Goal: Information Seeking & Learning: Learn about a topic

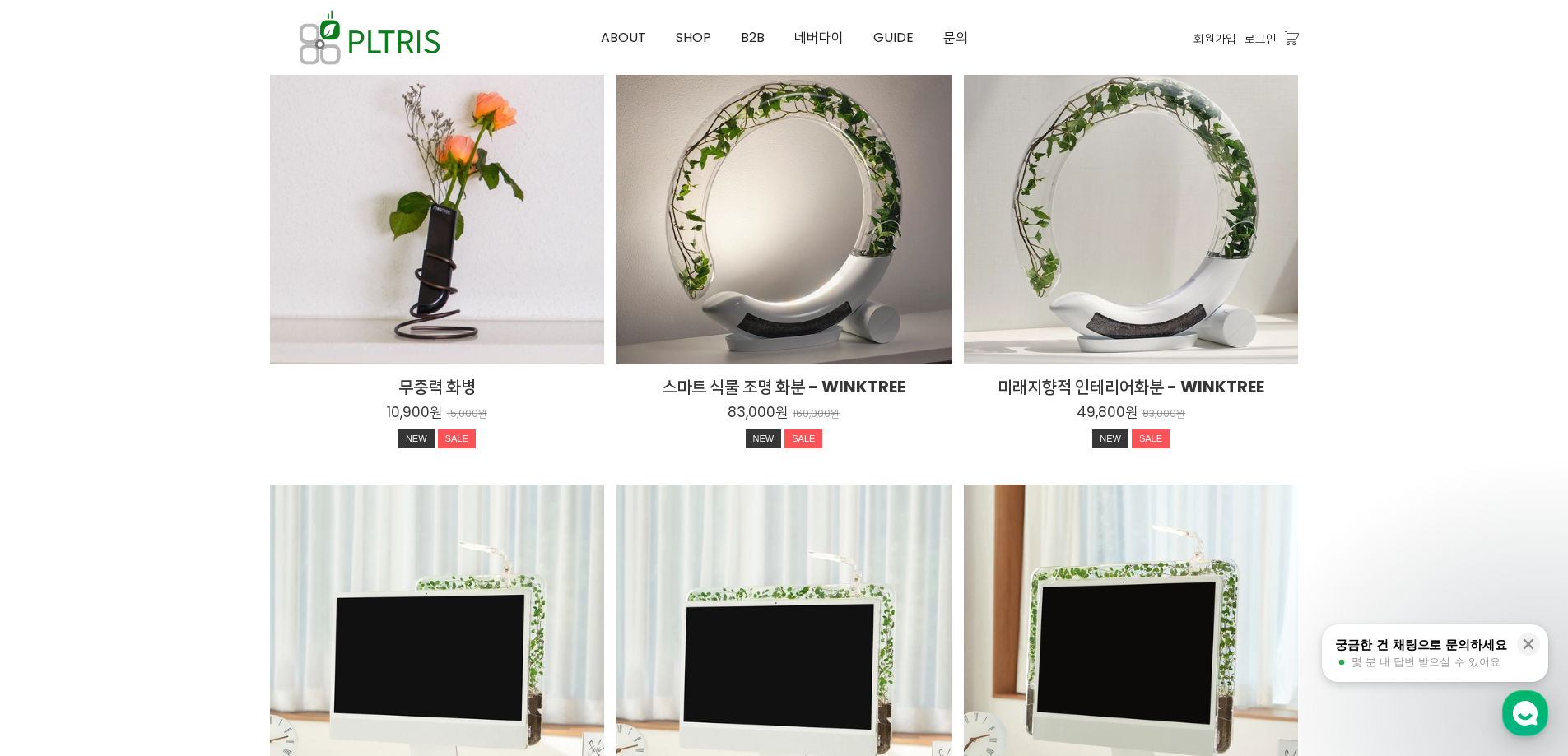
scroll to position [2139, 0]
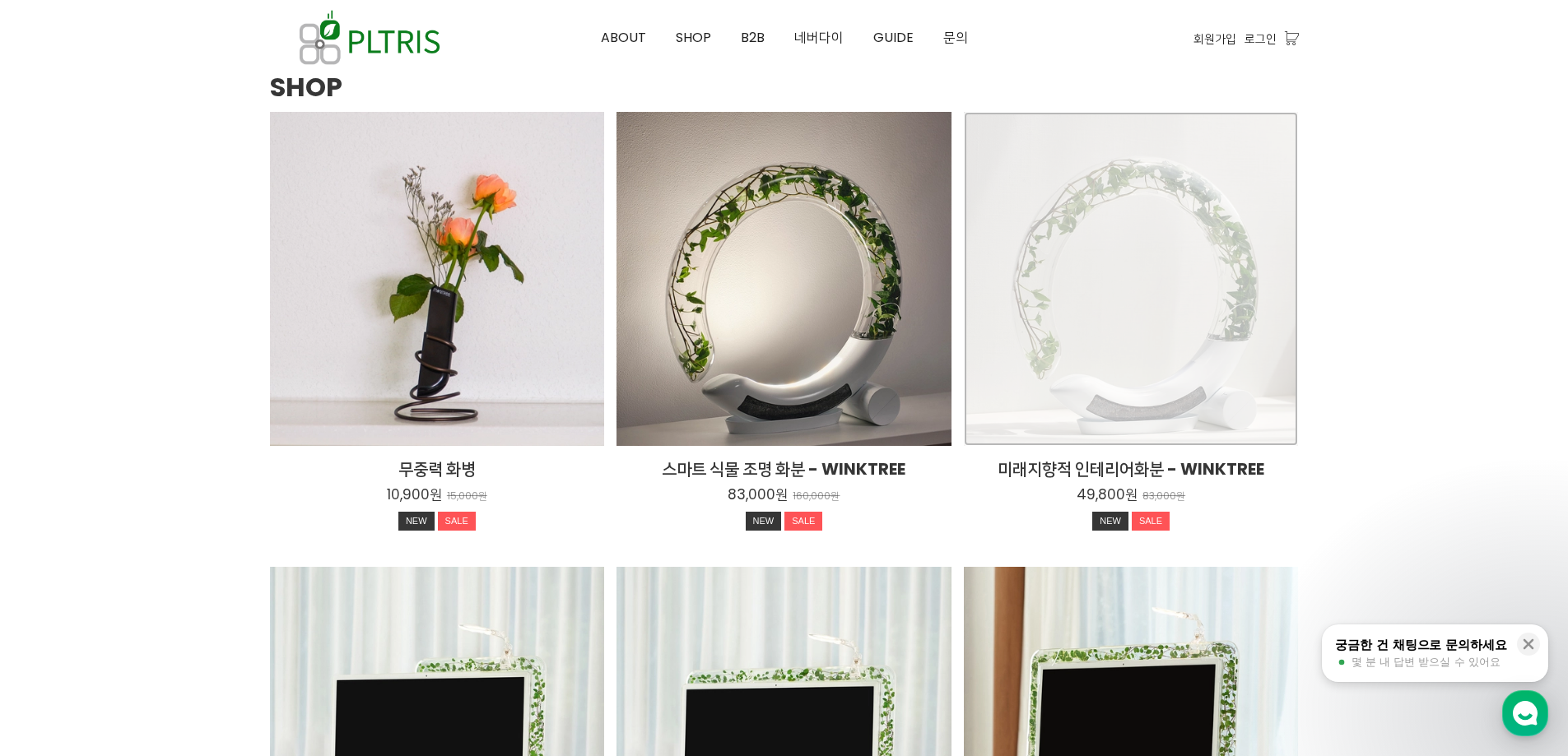
click at [1130, 271] on div "미래지향적 인테리어화분 - WINKTREE 49,800원 83,000원 NEW SALE TIME SALE" at bounding box center [1131, 279] width 335 height 335
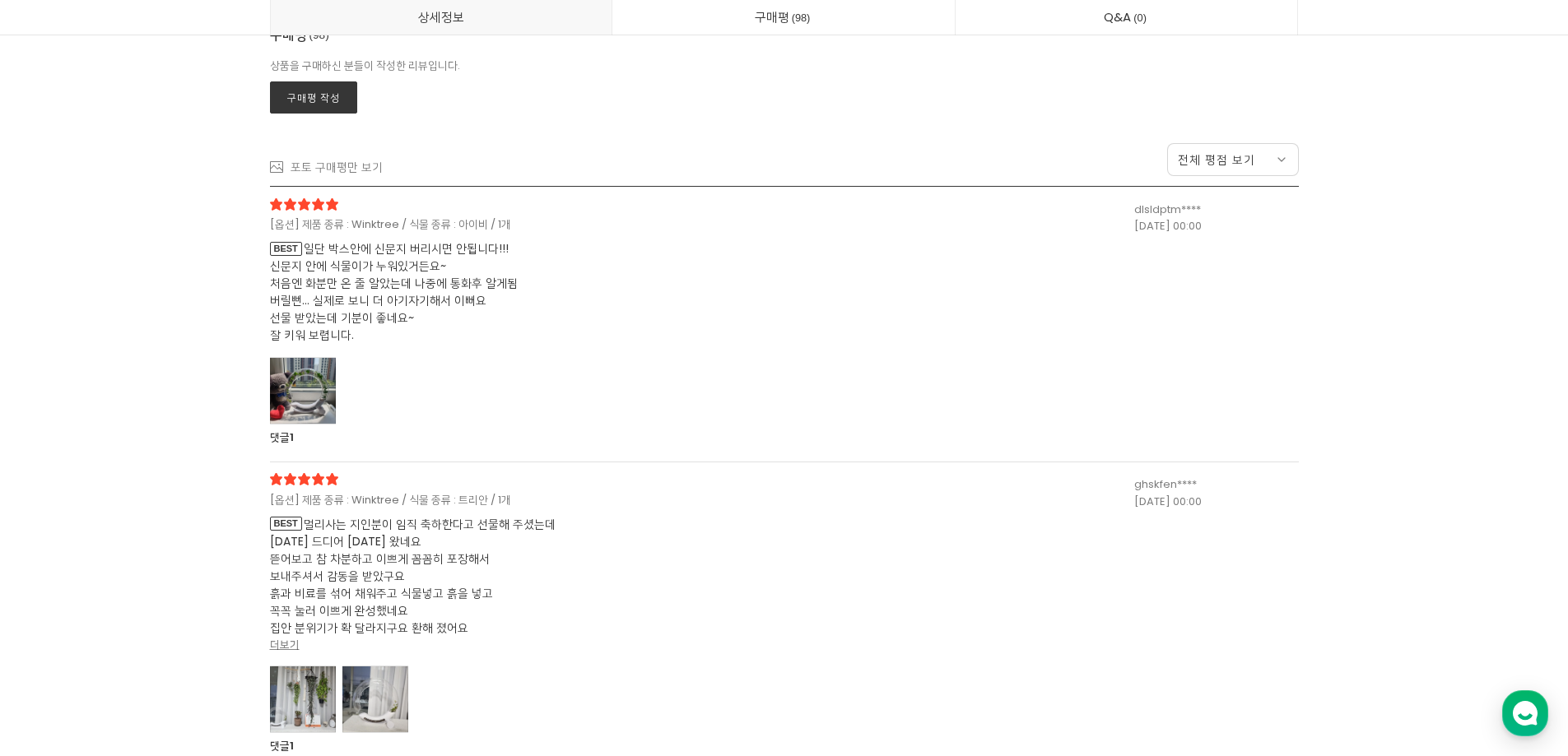
scroll to position [31913, 0]
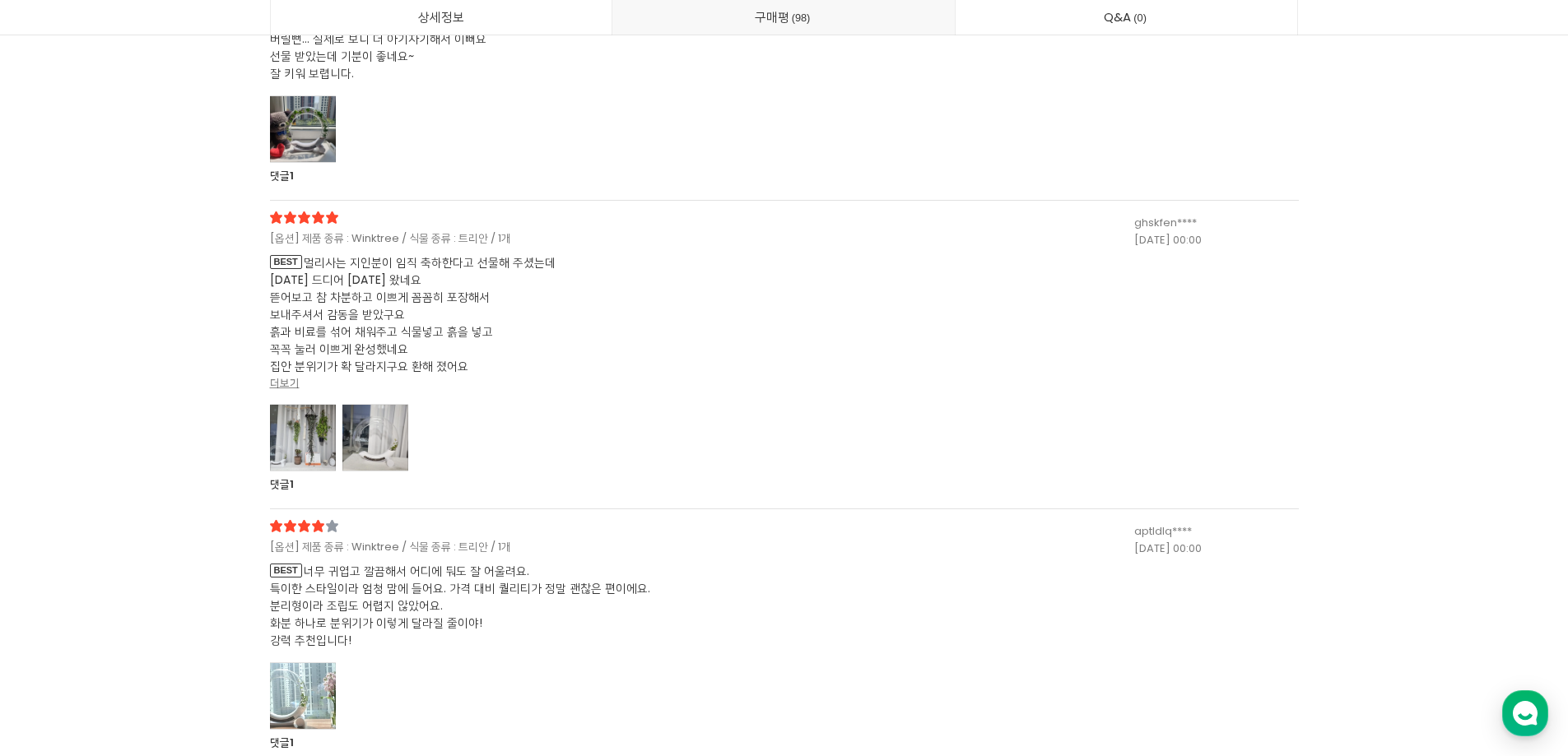
click at [318, 141] on div at bounding box center [303, 129] width 66 height 67
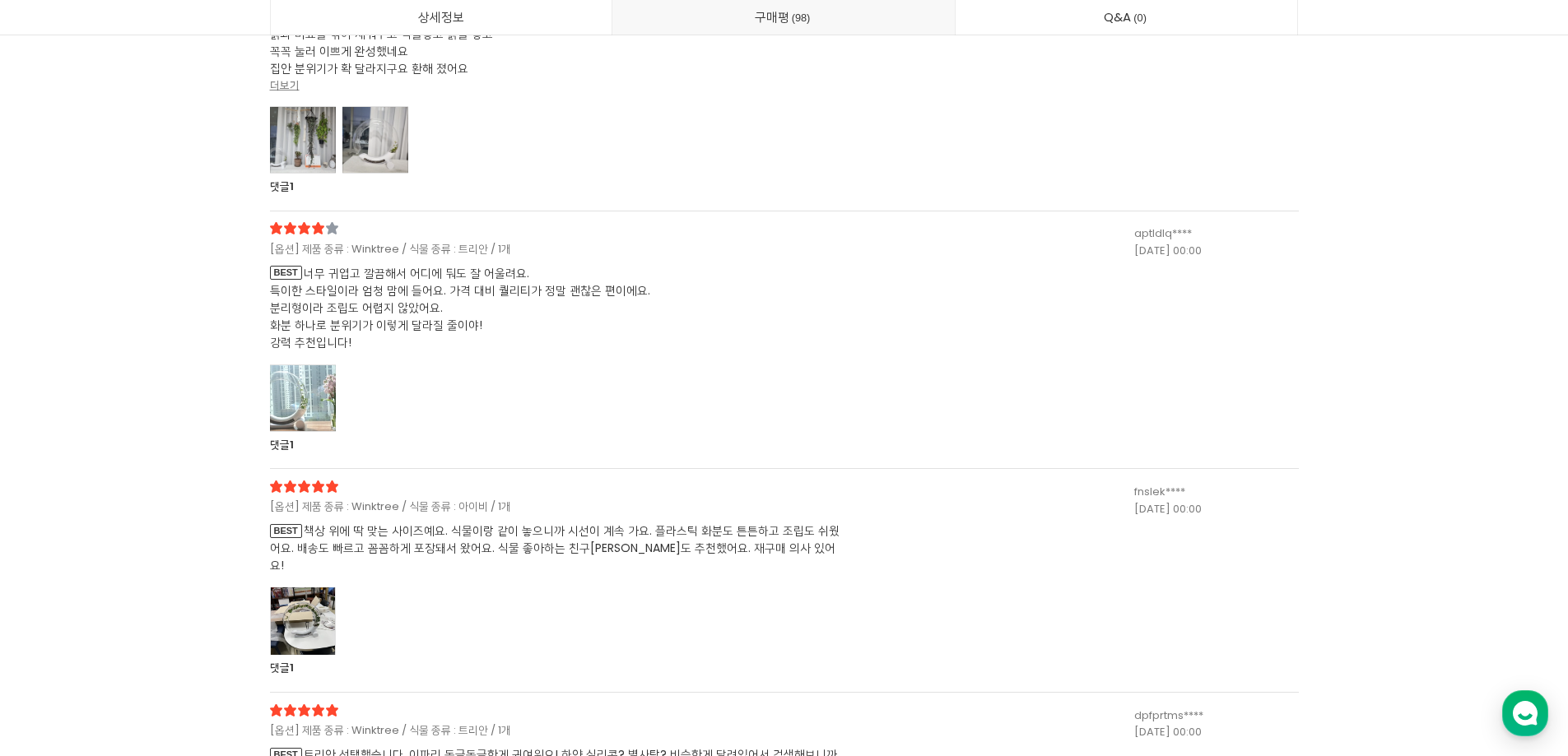
scroll to position [32571, 0]
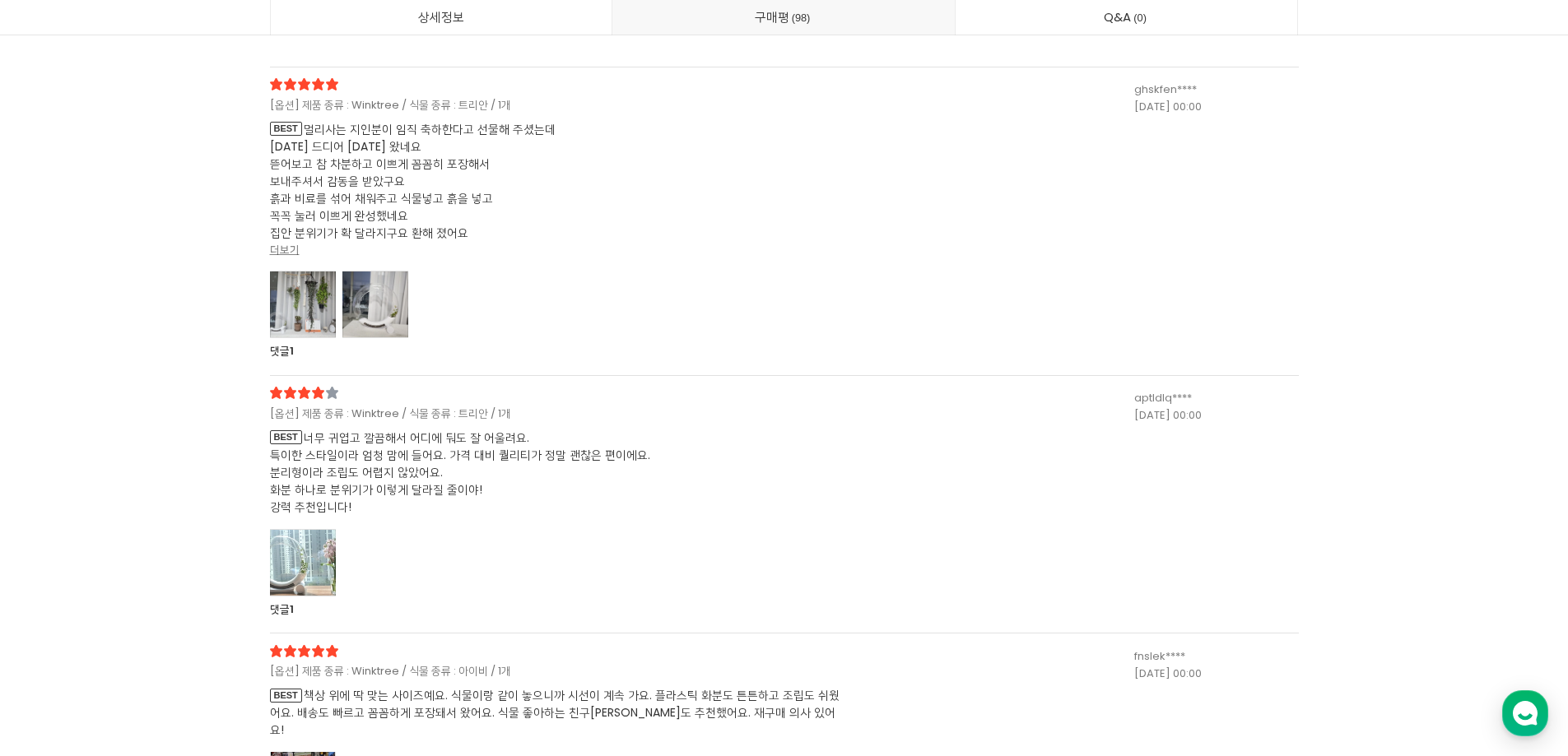
click at [376, 301] on div at bounding box center [375, 304] width 66 height 67
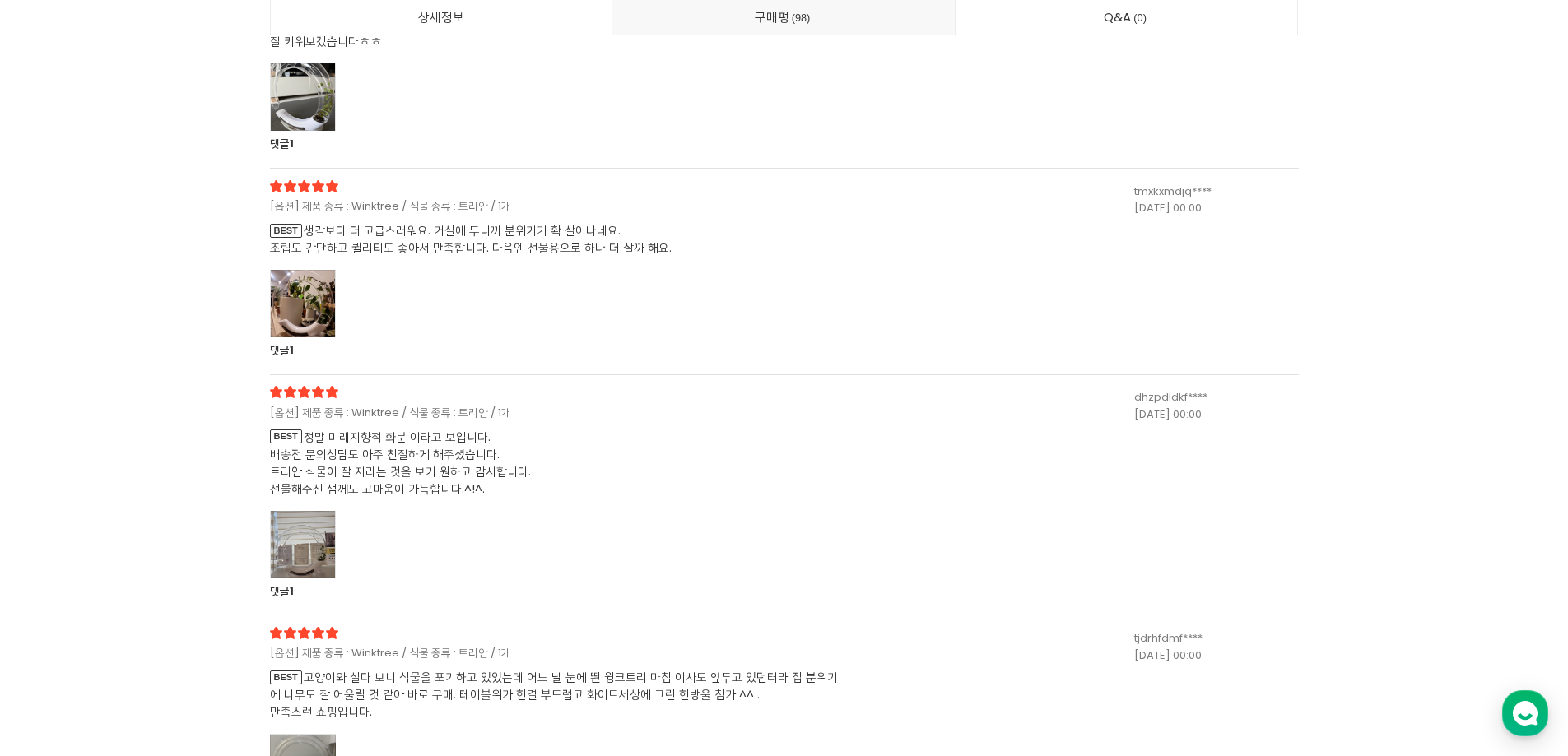
scroll to position [34298, 0]
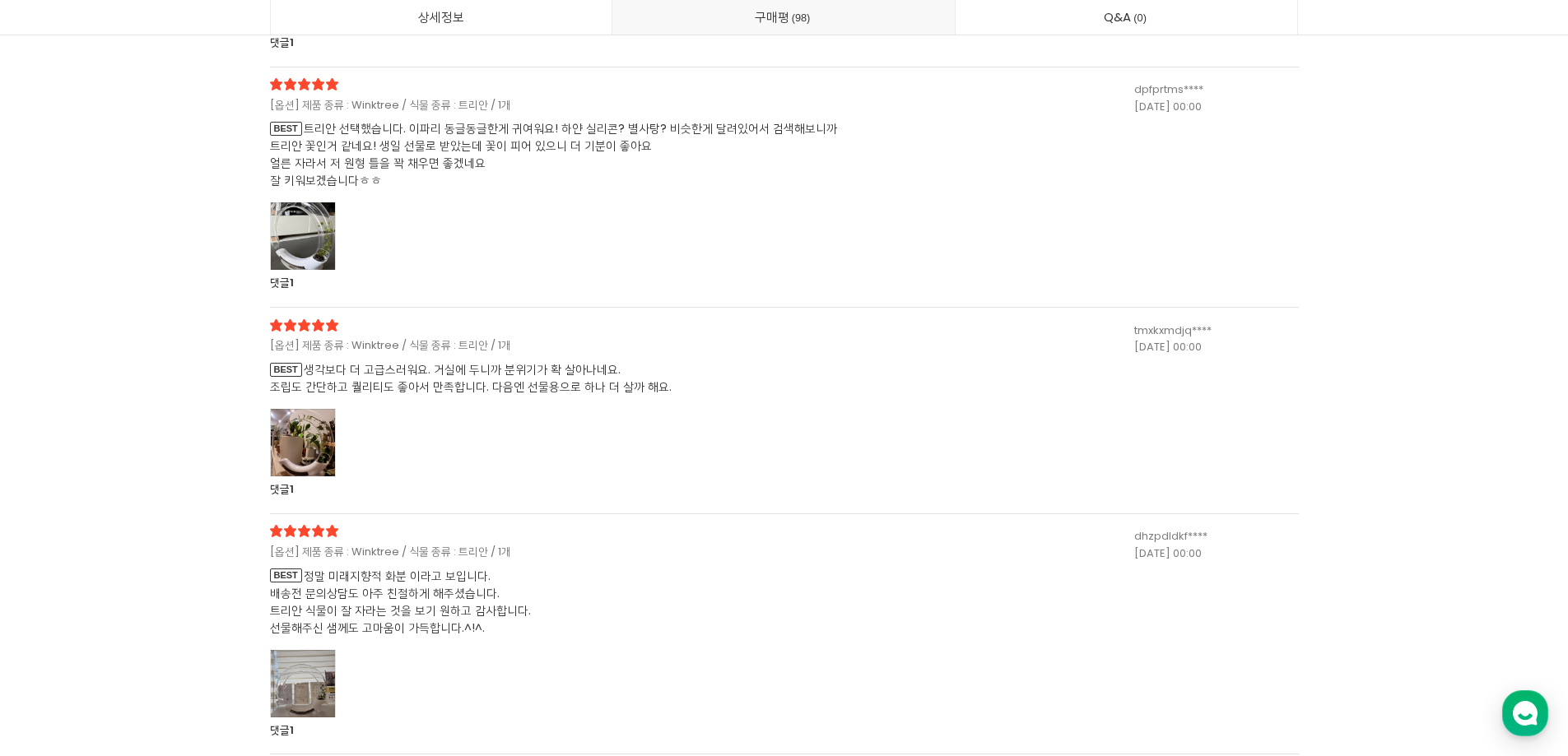
click at [312, 220] on div at bounding box center [303, 236] width 66 height 67
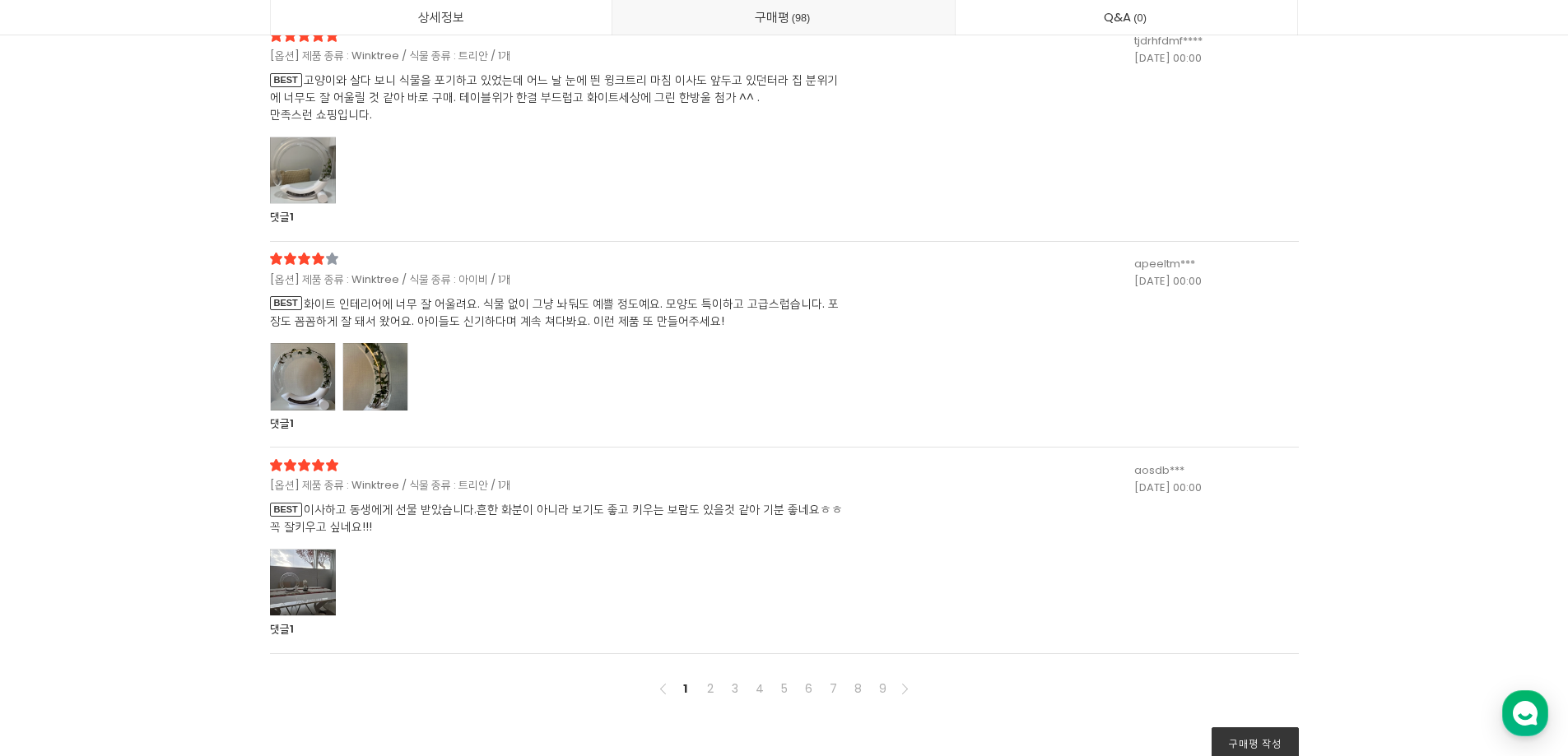
scroll to position [36026, 0]
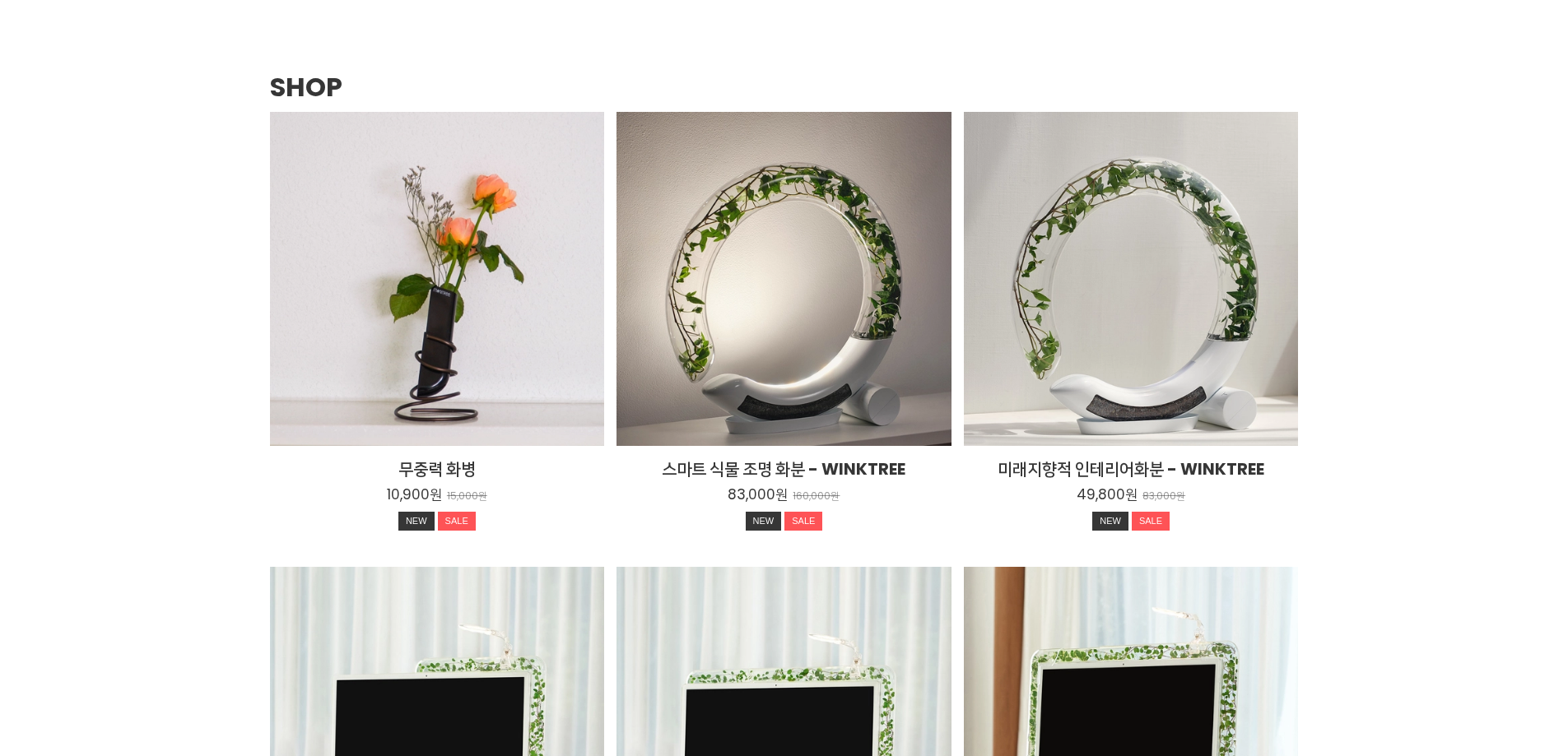
scroll to position [2139, 0]
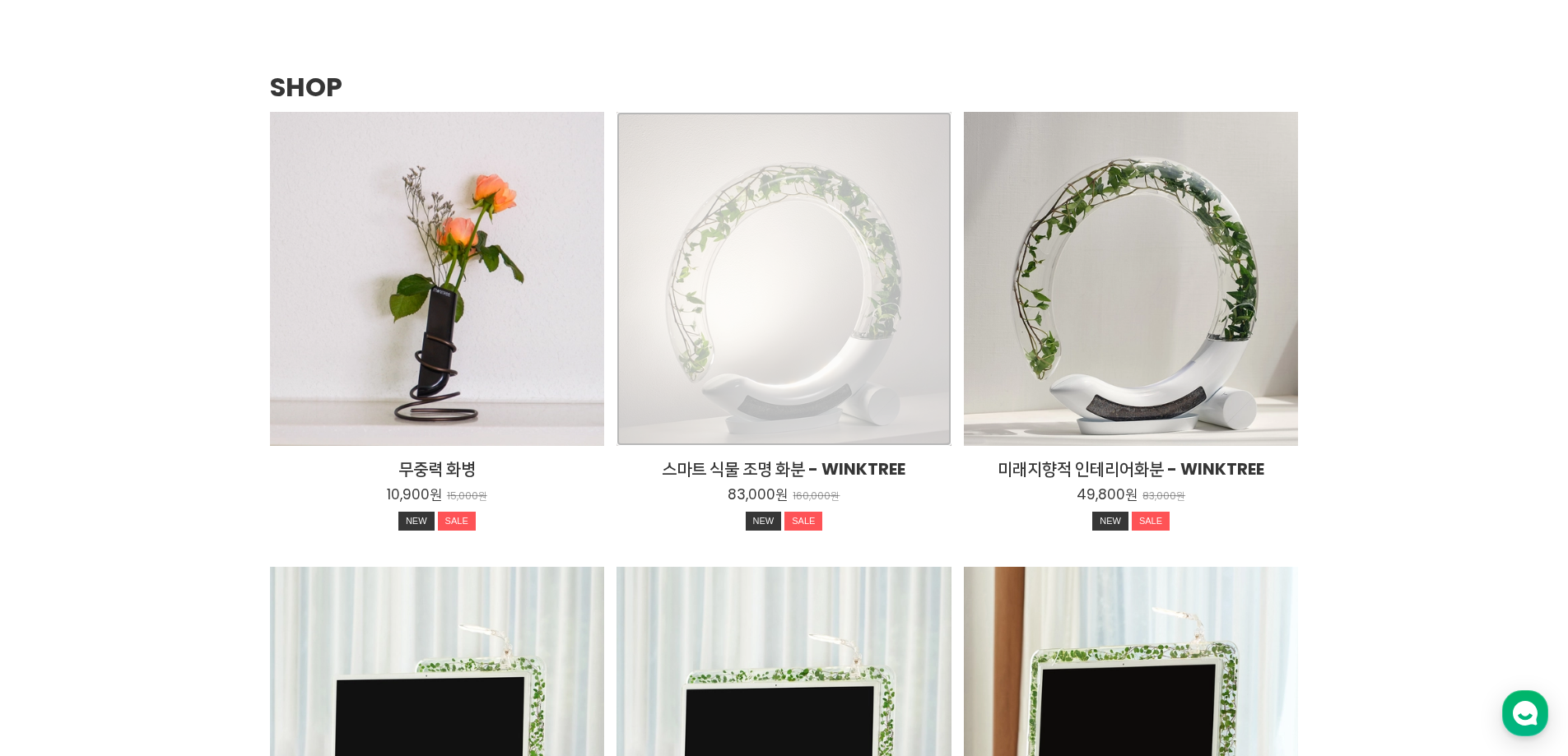
click at [770, 350] on div "스마트 식물 조명 화분 - WINKTREE 83,000원 160,000원 NEW SALE TIME SALE" at bounding box center [784, 279] width 335 height 335
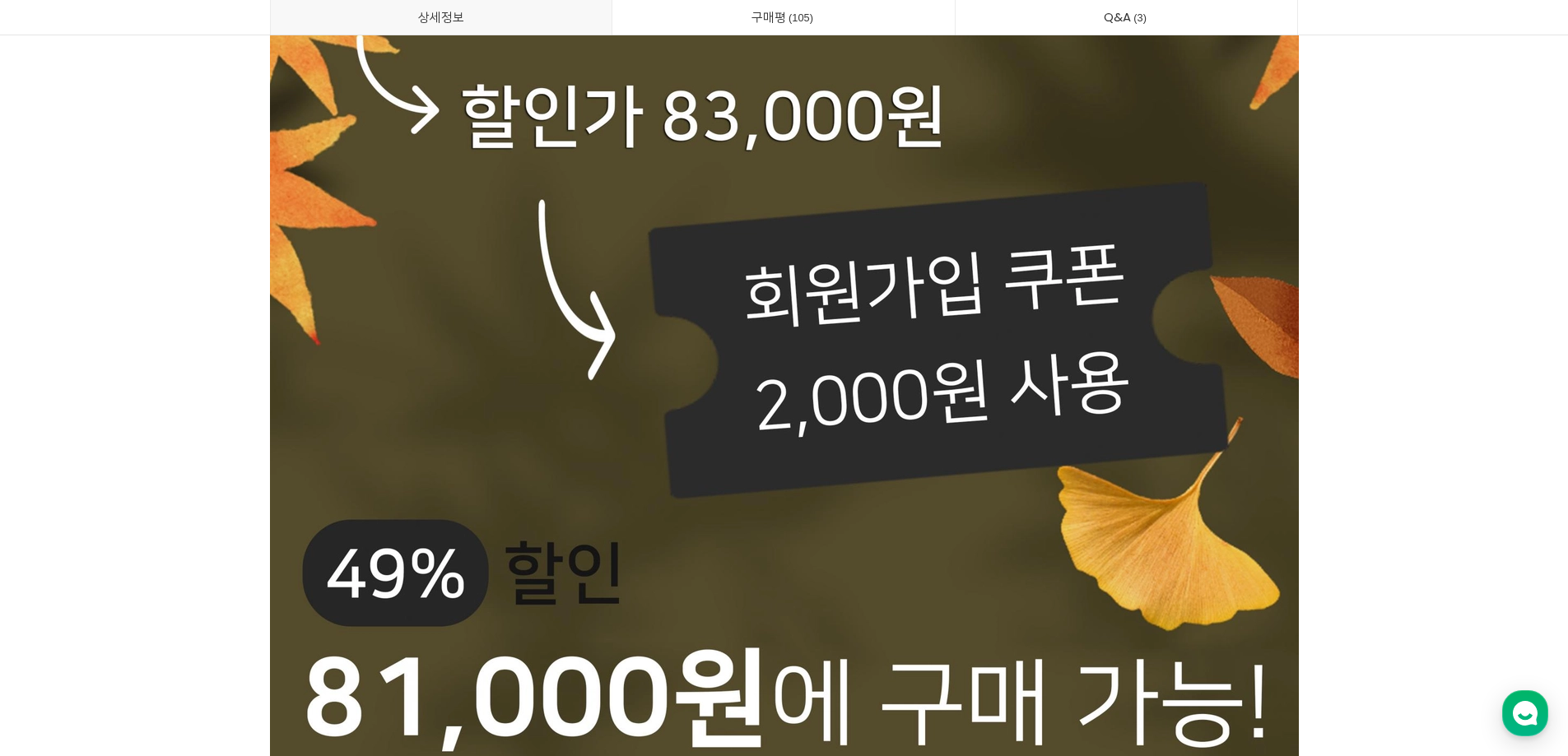
scroll to position [1810, 0]
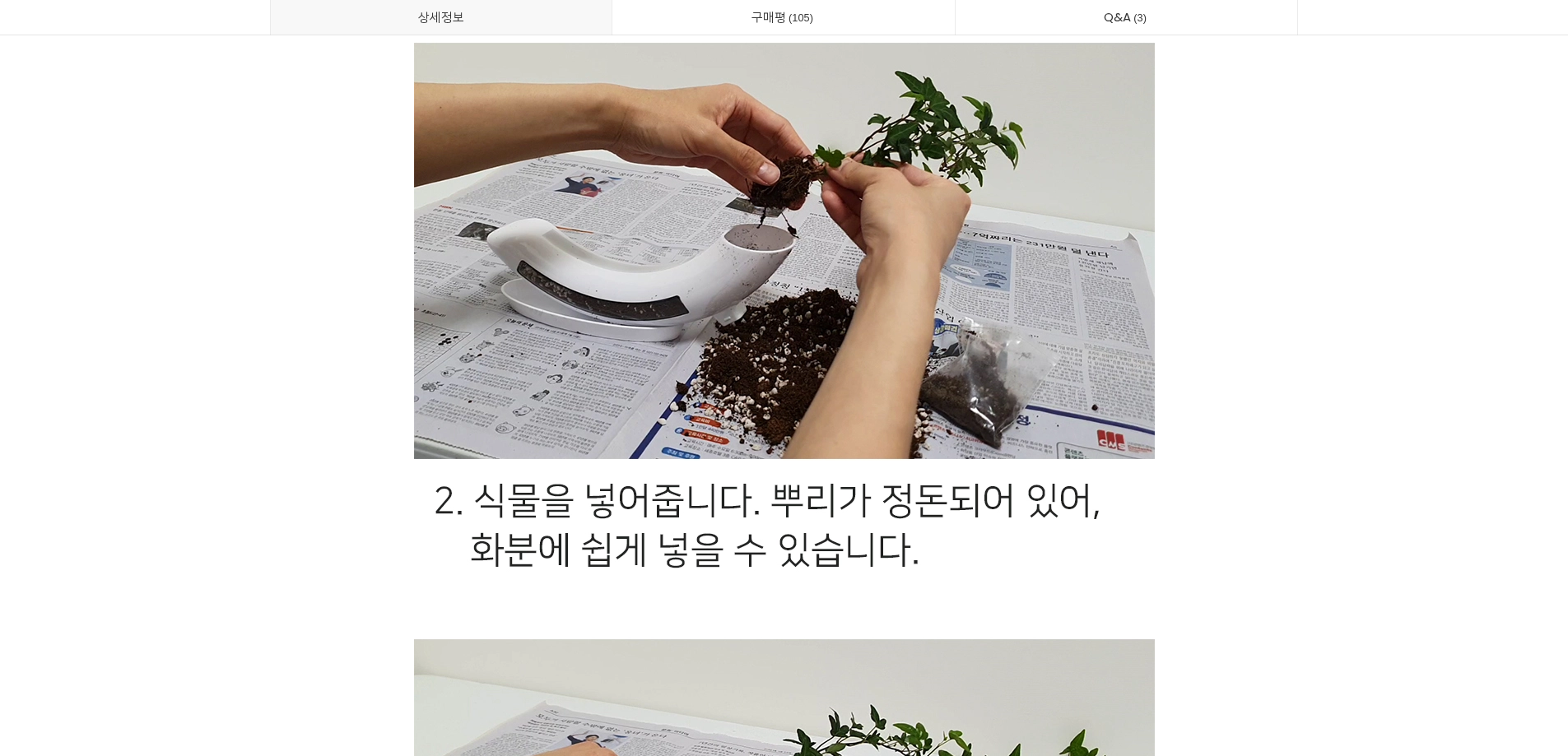
scroll to position [35604, 0]
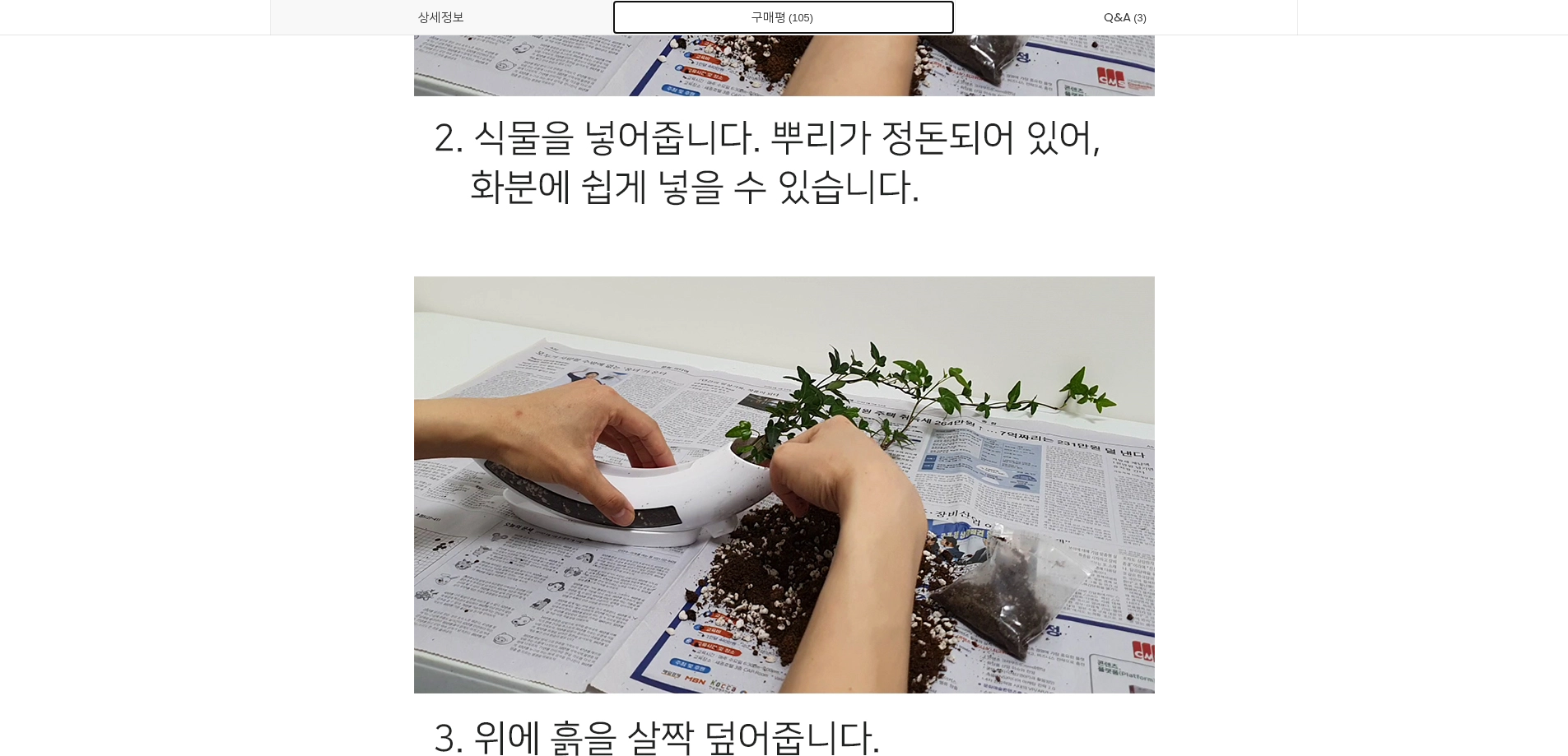
click at [757, 23] on link "구매평 105" at bounding box center [784, 17] width 342 height 35
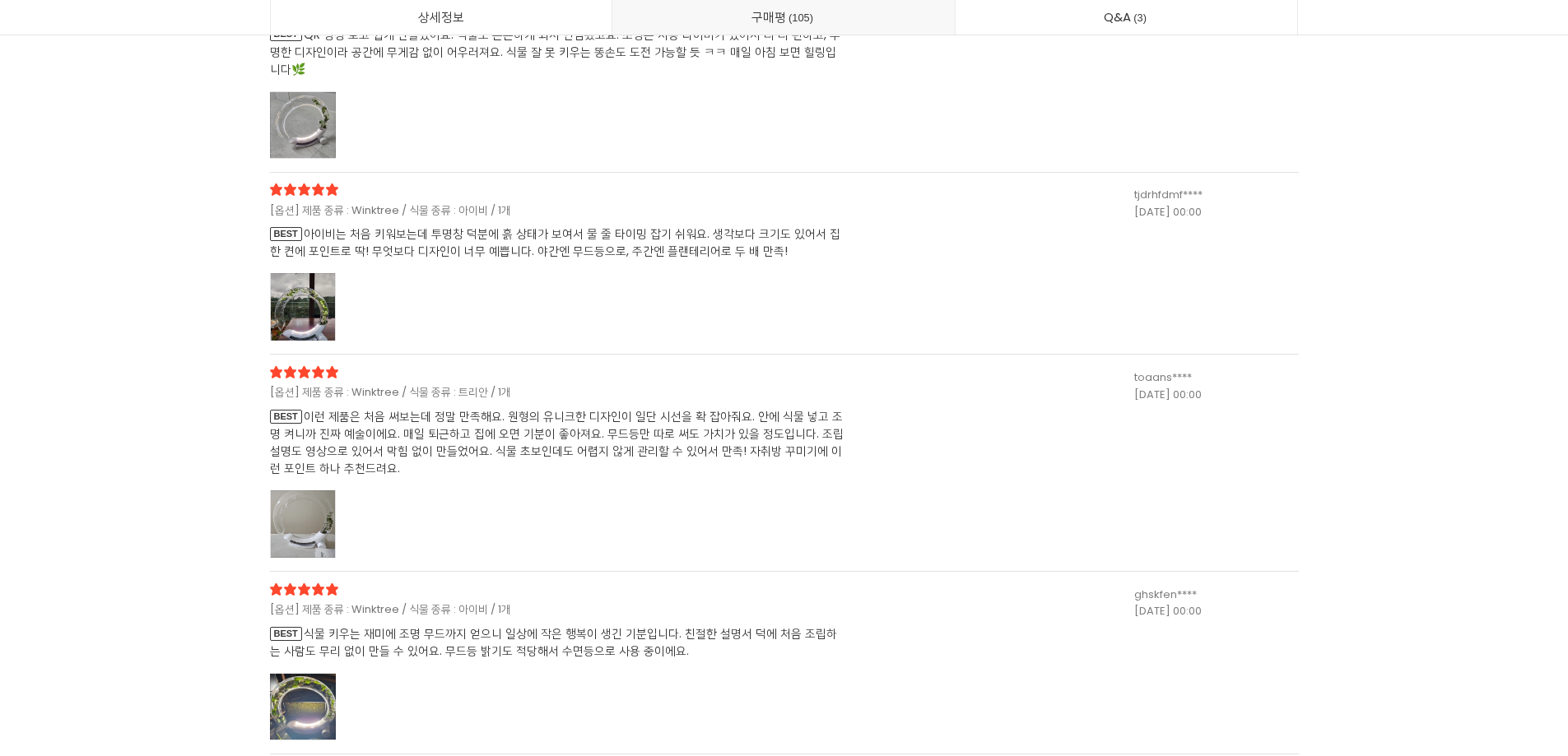
scroll to position [42753, 0]
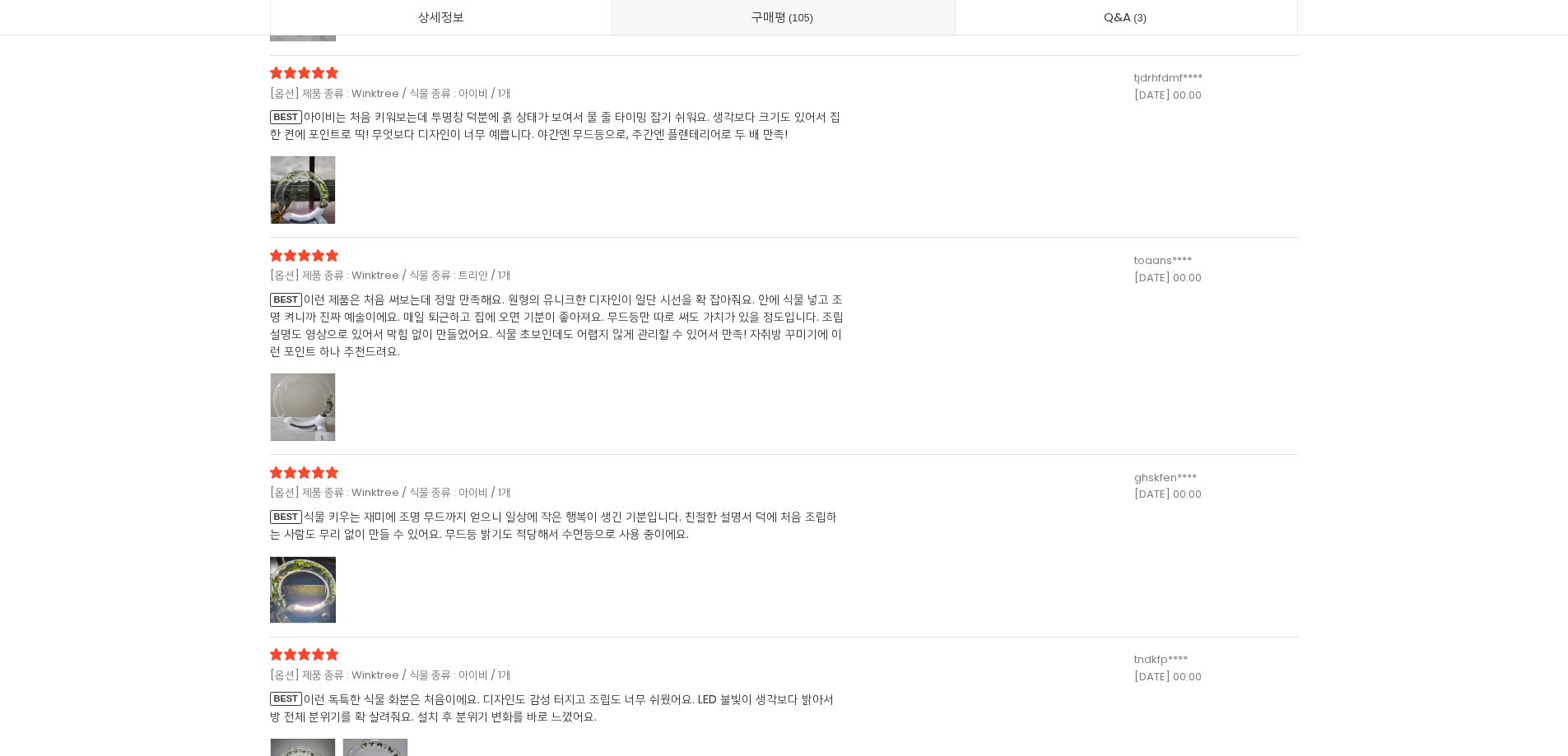
click at [629, 516] on span "BEST 식물 키우는 재미에 조명 무드까지 얻으니 일상에 작은 행복이 생긴 기분입니다. 친절한 설명서 덕에 처음 조립하는 사람도 무리 없이 만…" at bounding box center [558, 526] width 576 height 35
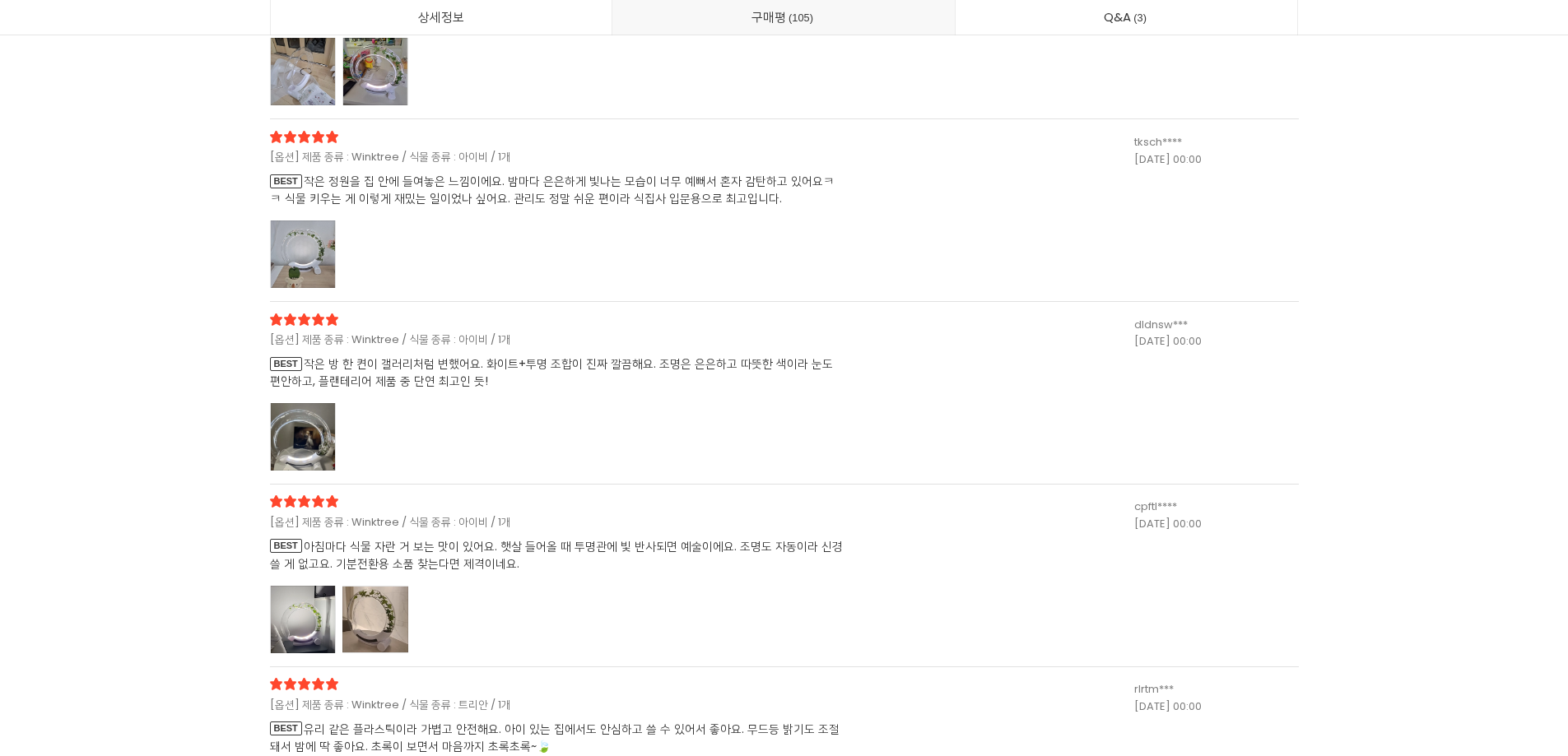
scroll to position [44151, 0]
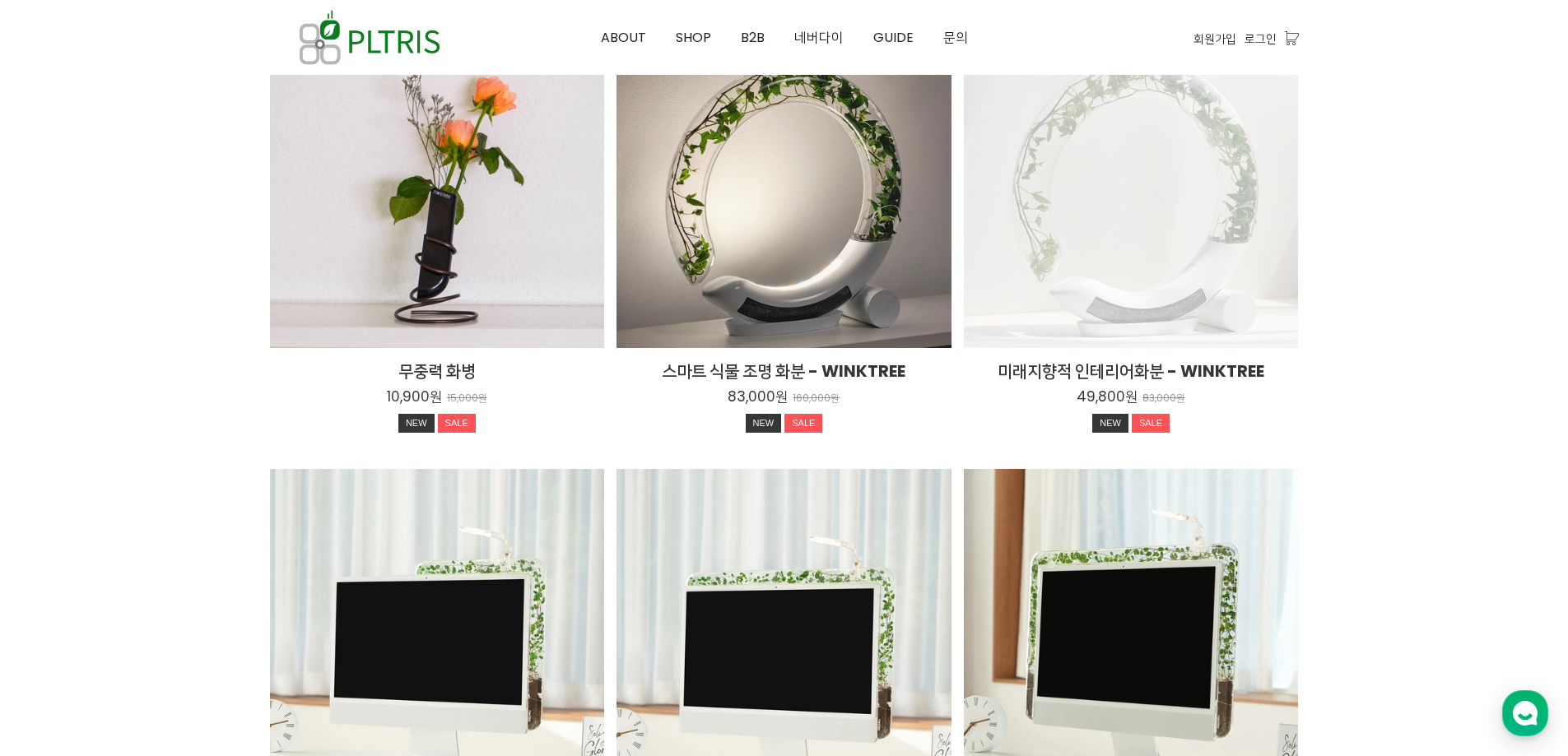
scroll to position [2214, 0]
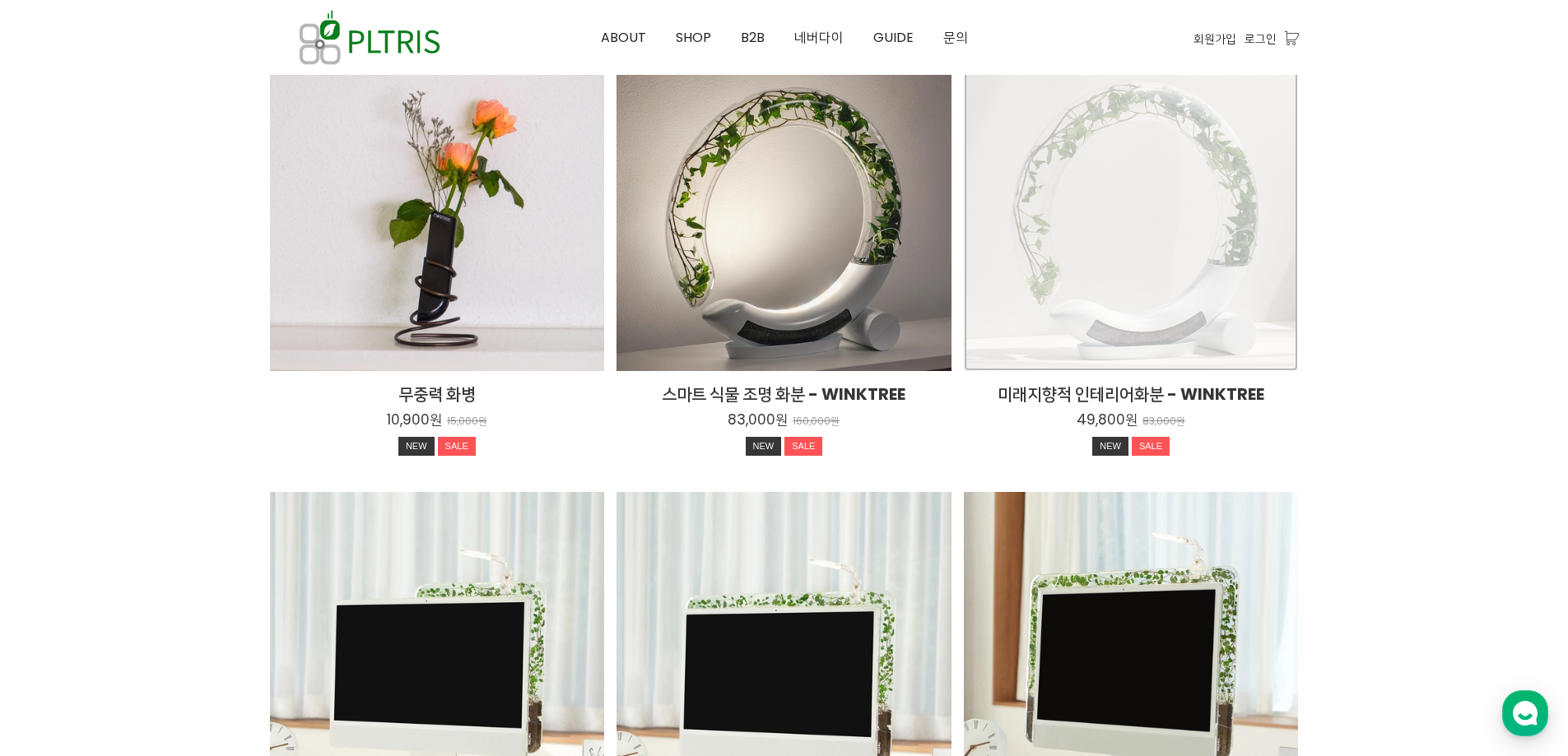
click at [1210, 223] on div "미래지향적 인테리어화분 - WINKTREE 49,800원 83,000원 NEW SALE TIME SALE" at bounding box center [1131, 204] width 335 height 335
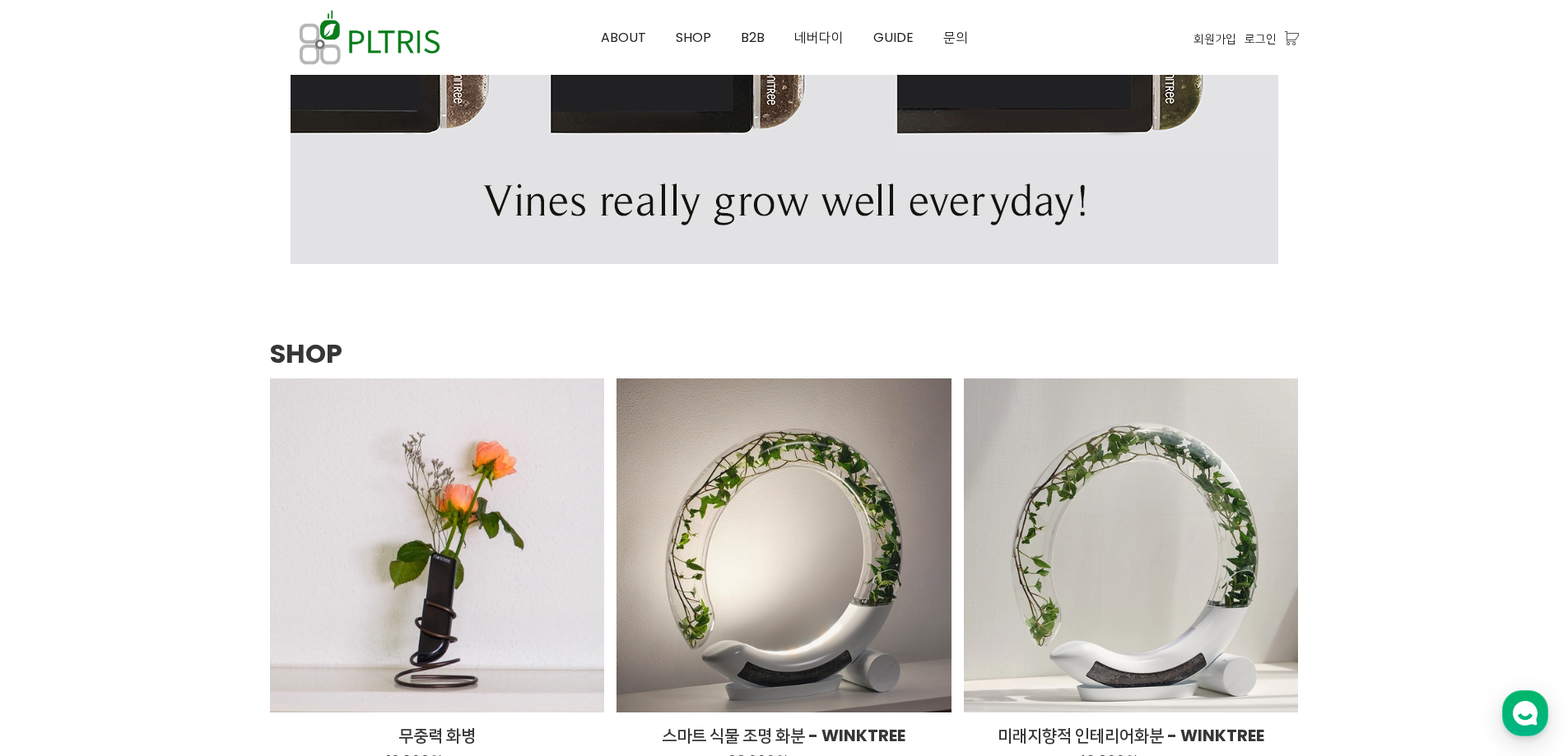
scroll to position [2123, 0]
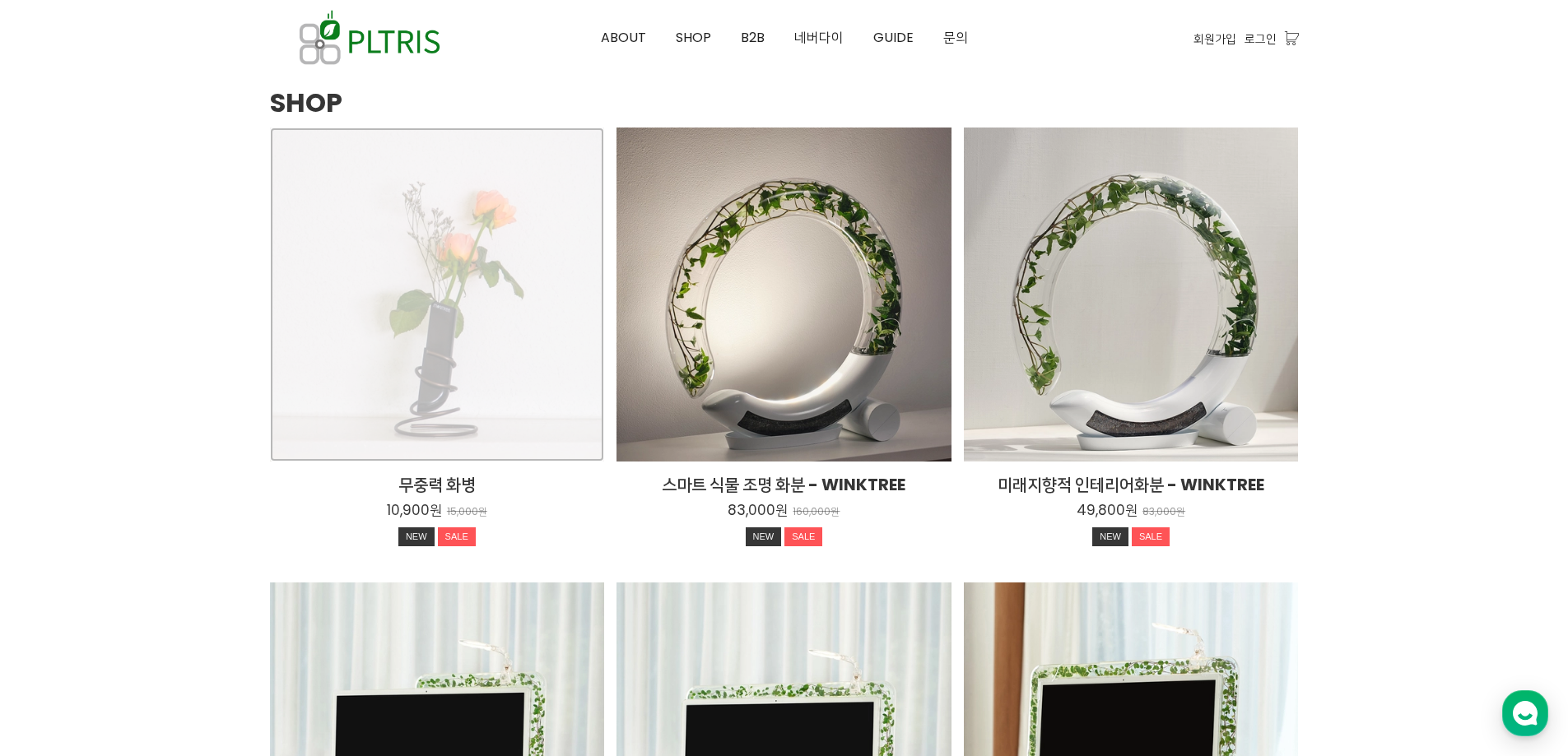
click at [509, 267] on div "무중력 화병 10,900원 15,000원 NEW SALE TIME SALE" at bounding box center [437, 295] width 335 height 335
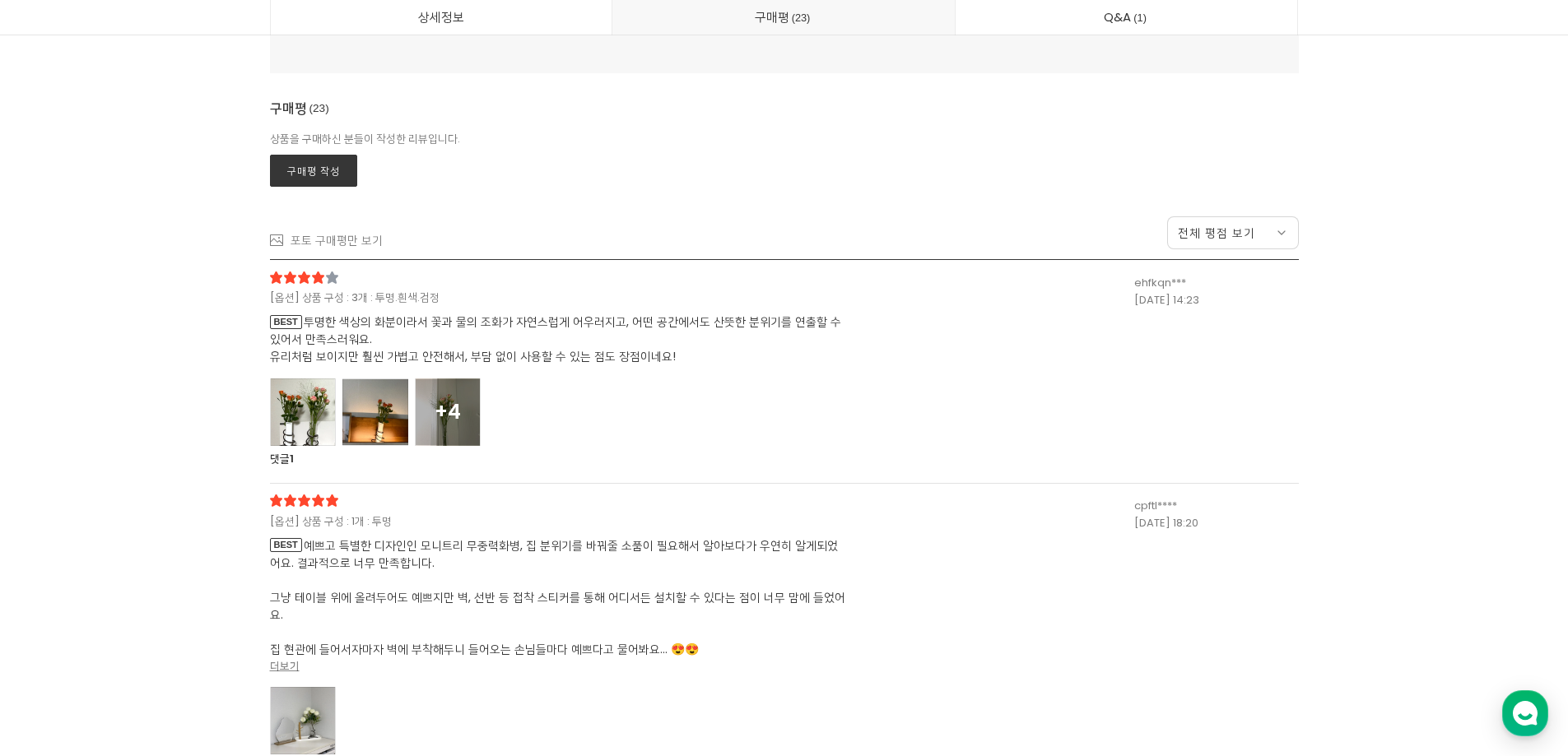
scroll to position [15628, 0]
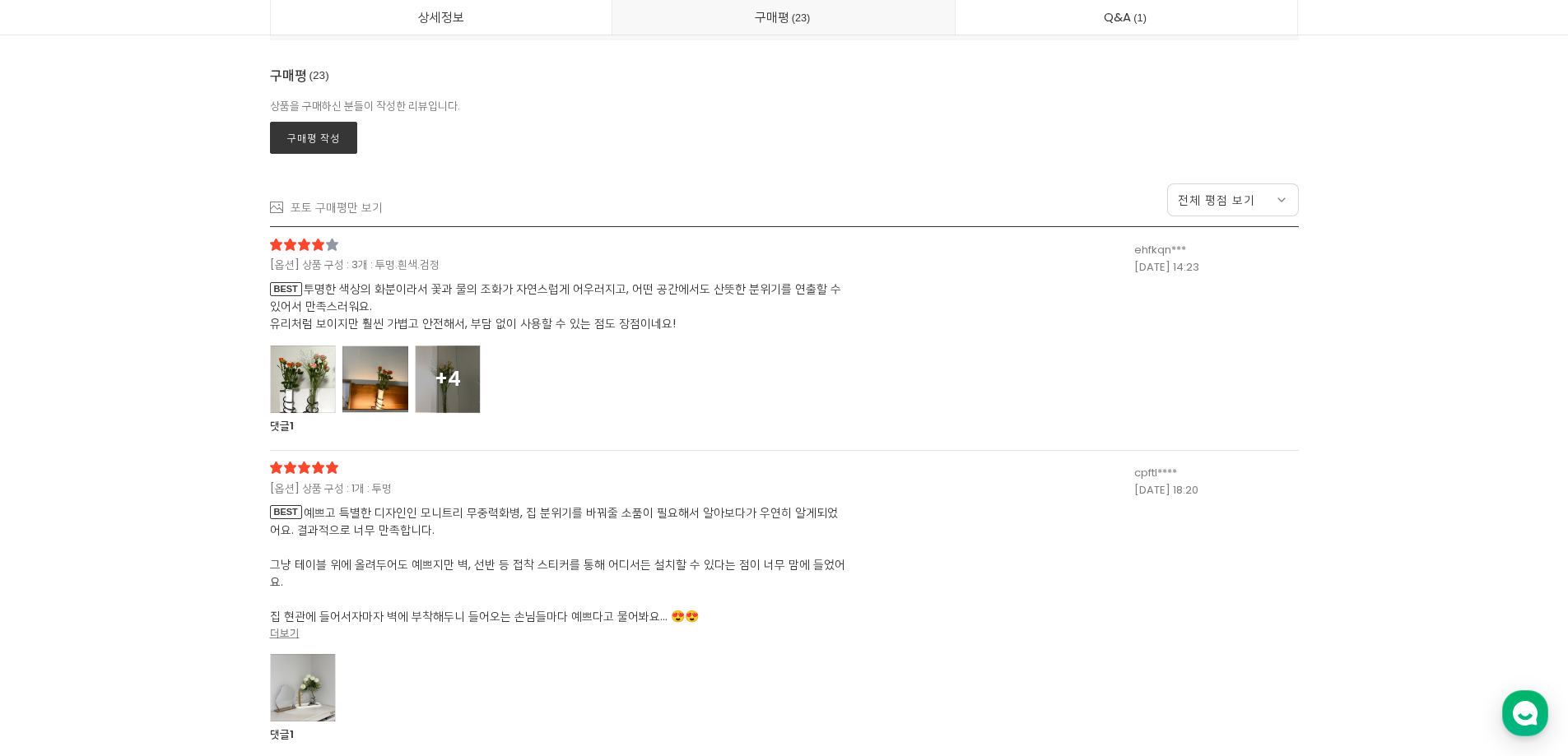
click at [306, 381] on div at bounding box center [303, 379] width 66 height 67
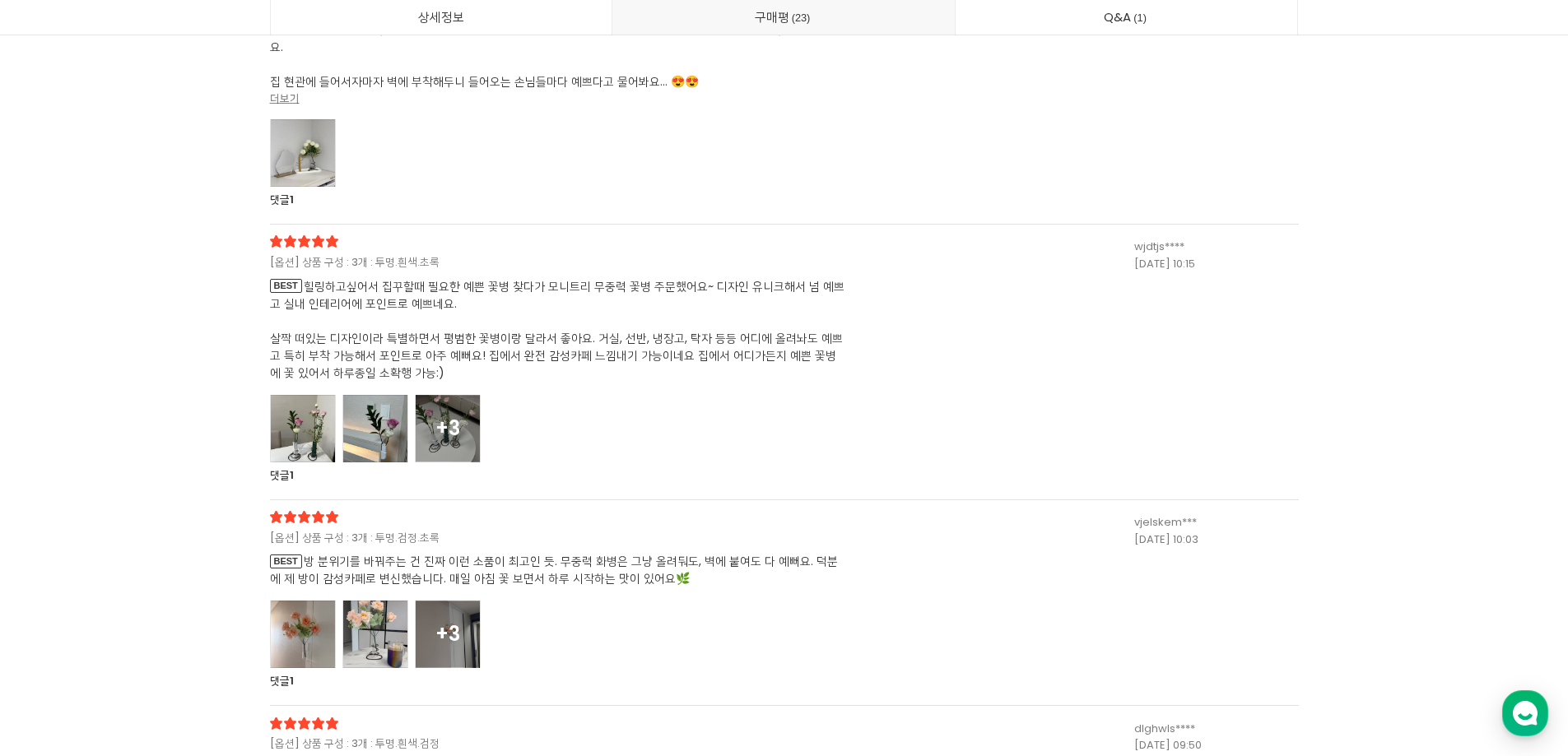
scroll to position [20563, 0]
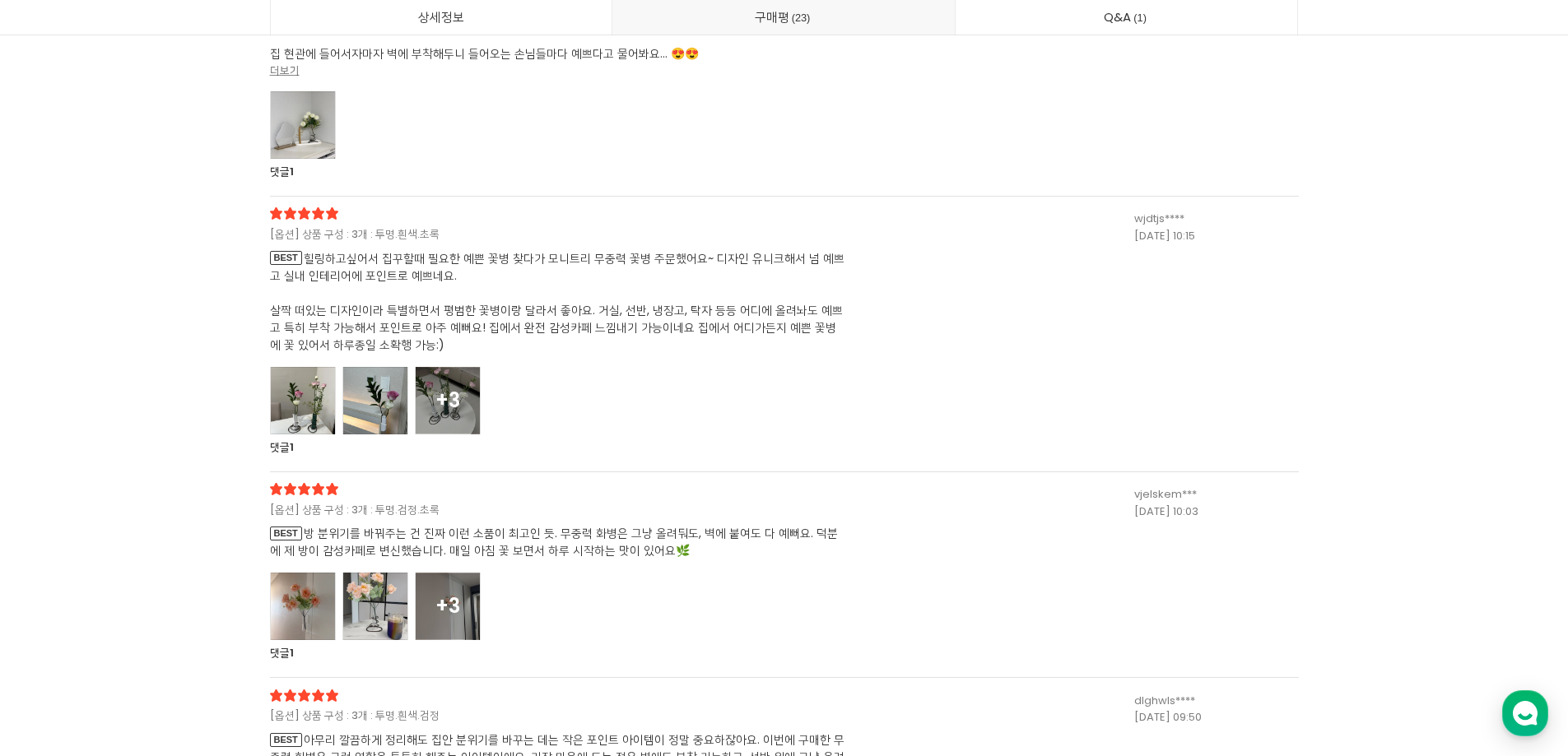
click at [311, 387] on div at bounding box center [303, 401] width 66 height 67
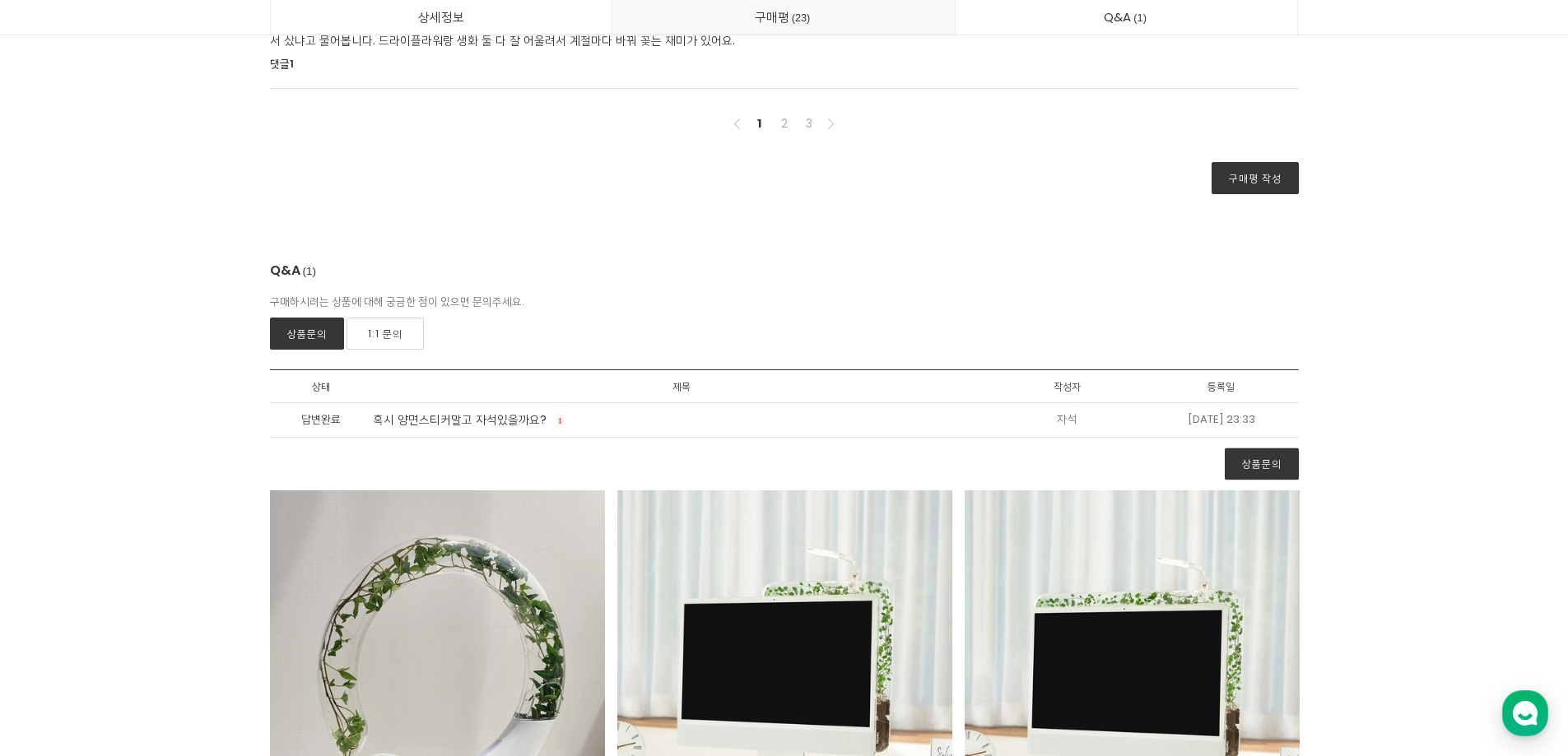
scroll to position [26156, 0]
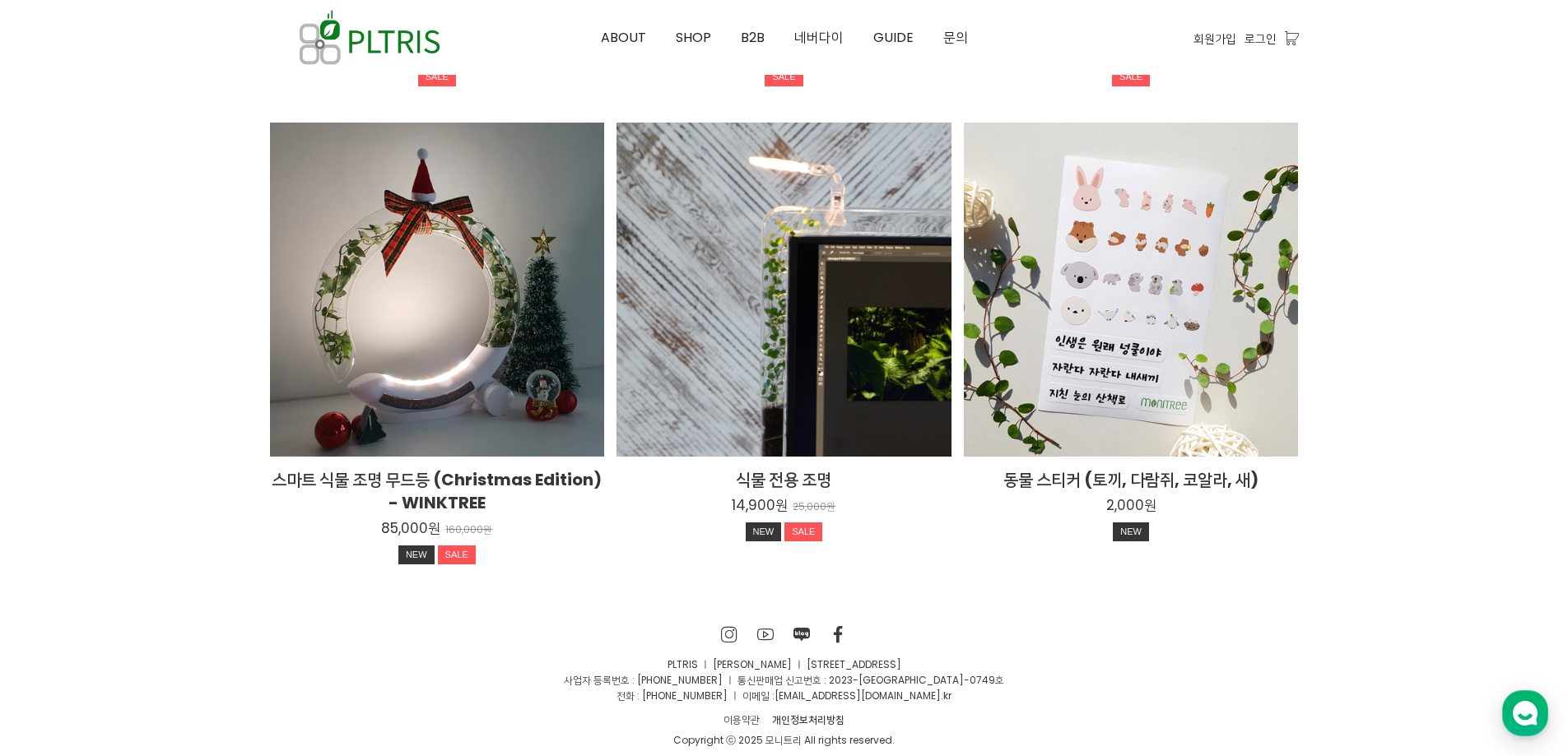
scroll to position [2560, 0]
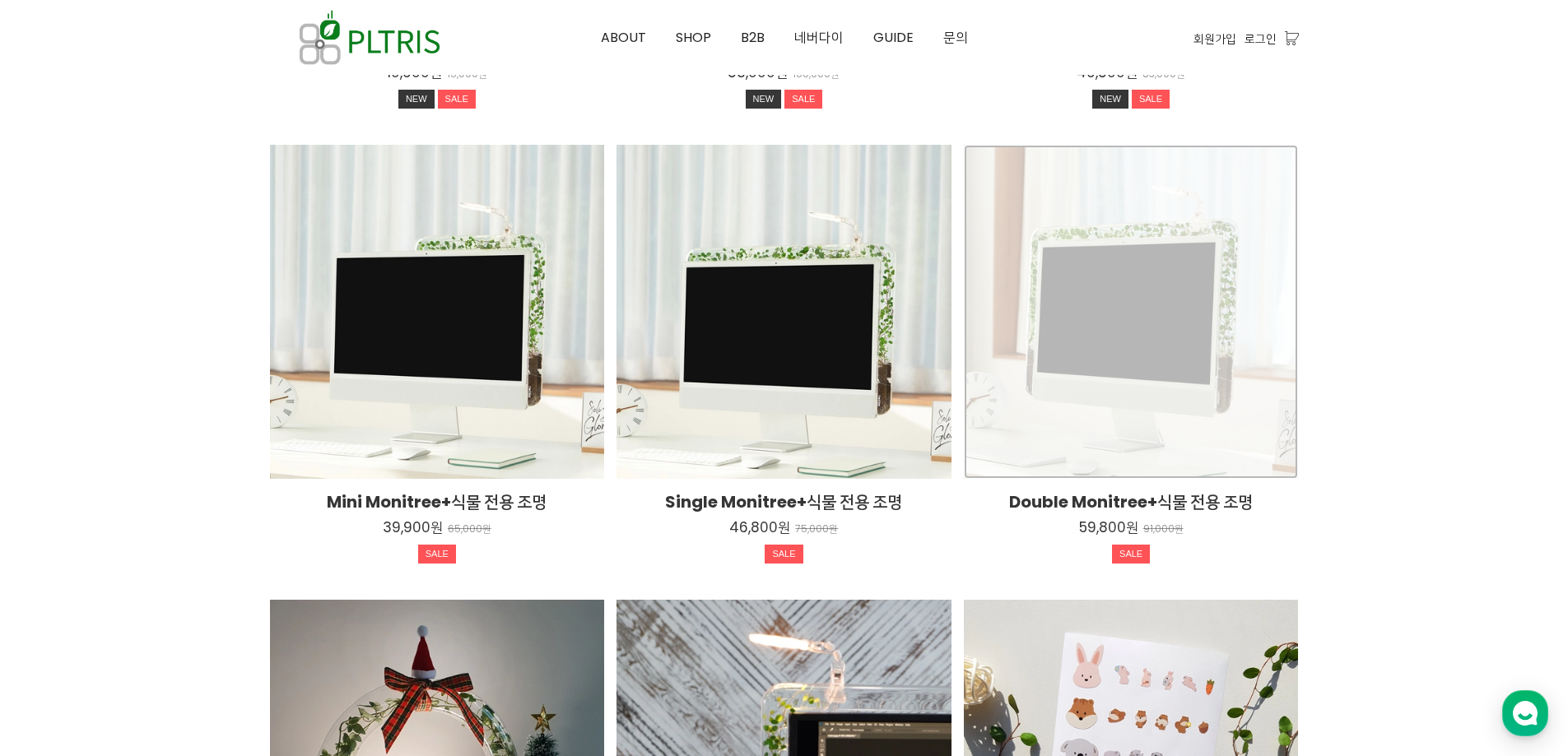
click at [1055, 429] on div "Double Monitree+식물 전용 조명 59,800원 91,000원 SALE TIME SALE" at bounding box center [1131, 312] width 335 height 335
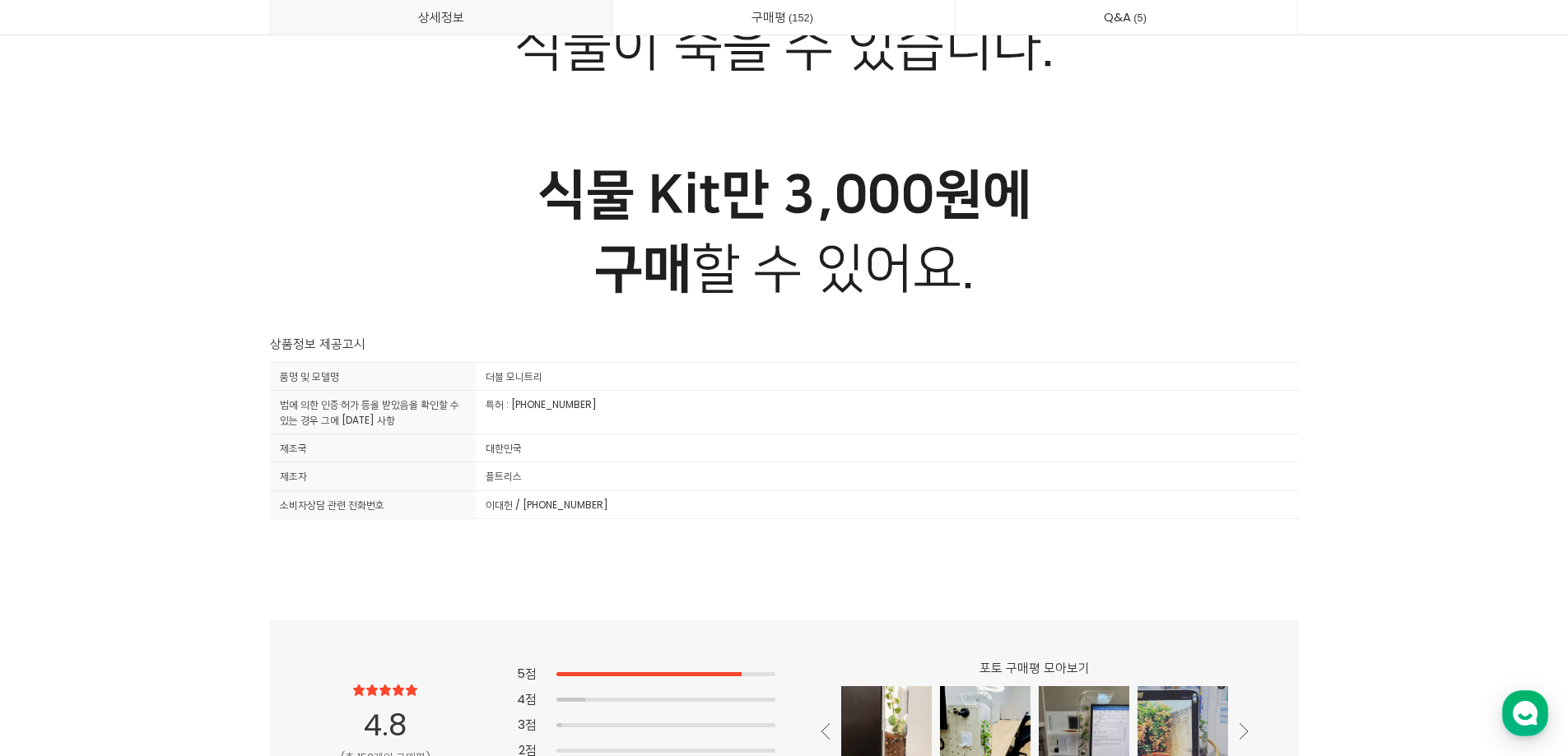
scroll to position [42524, 0]
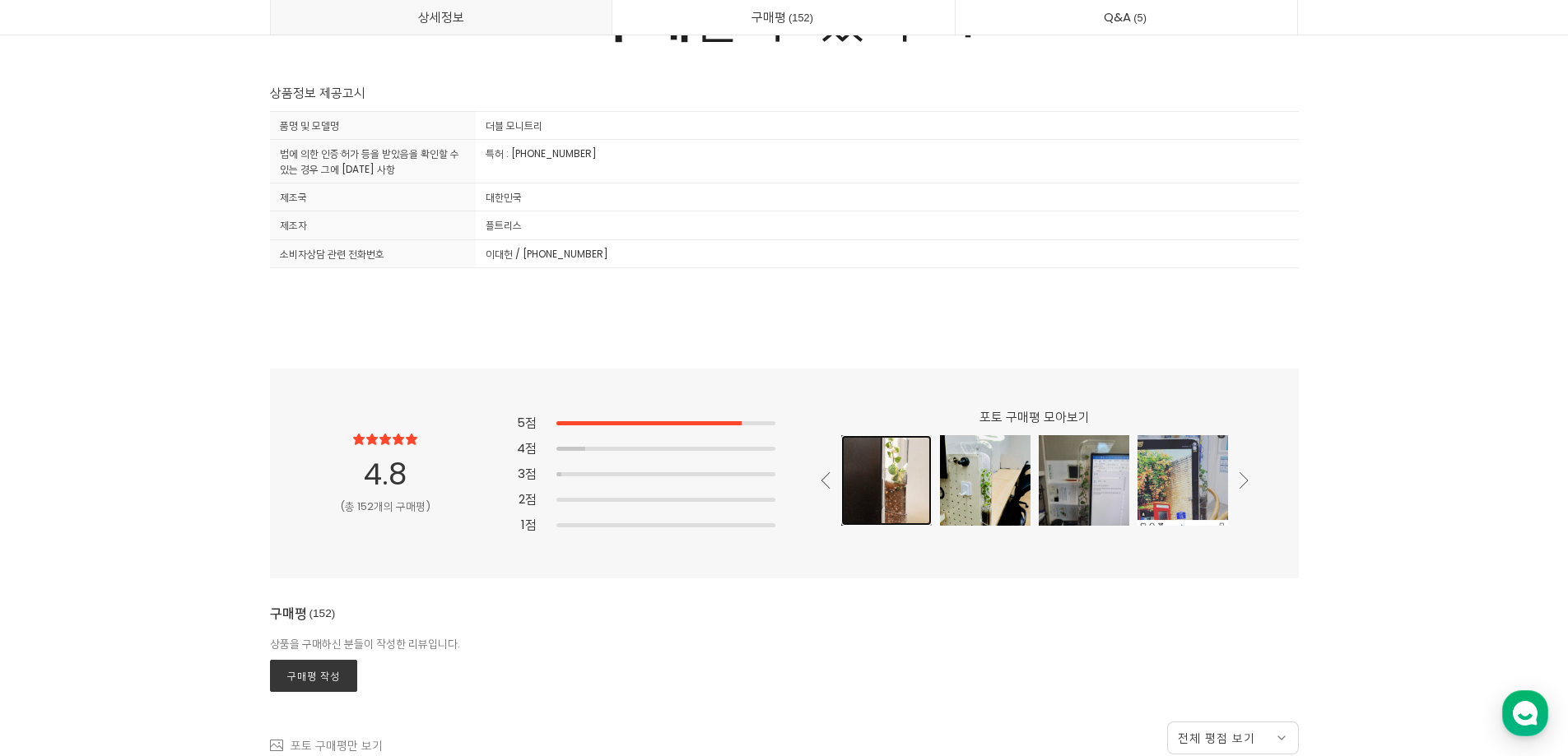
click at [905, 479] on div at bounding box center [886, 480] width 91 height 90
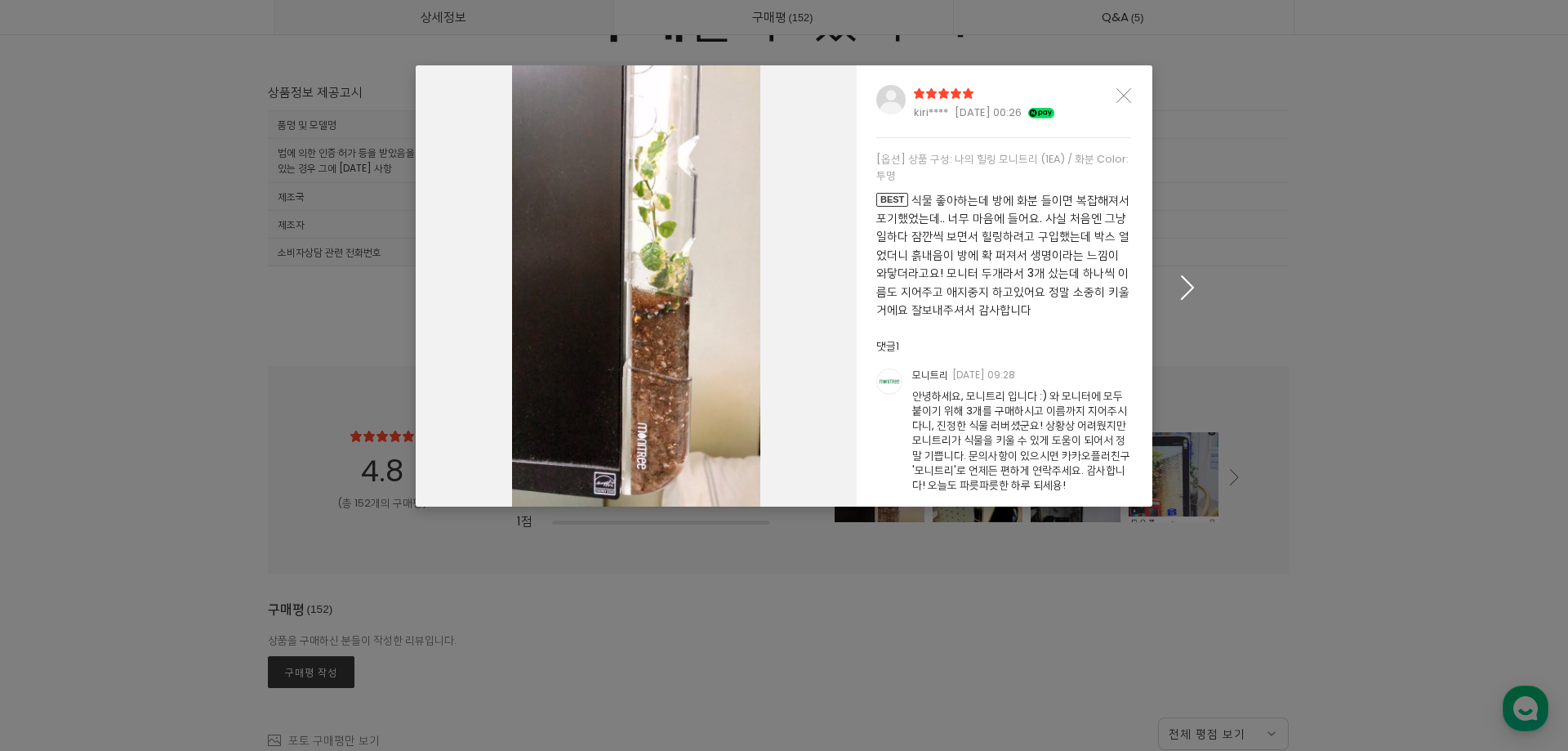
click at [1190, 285] on icon "button" at bounding box center [1187, 287] width 25 height 25
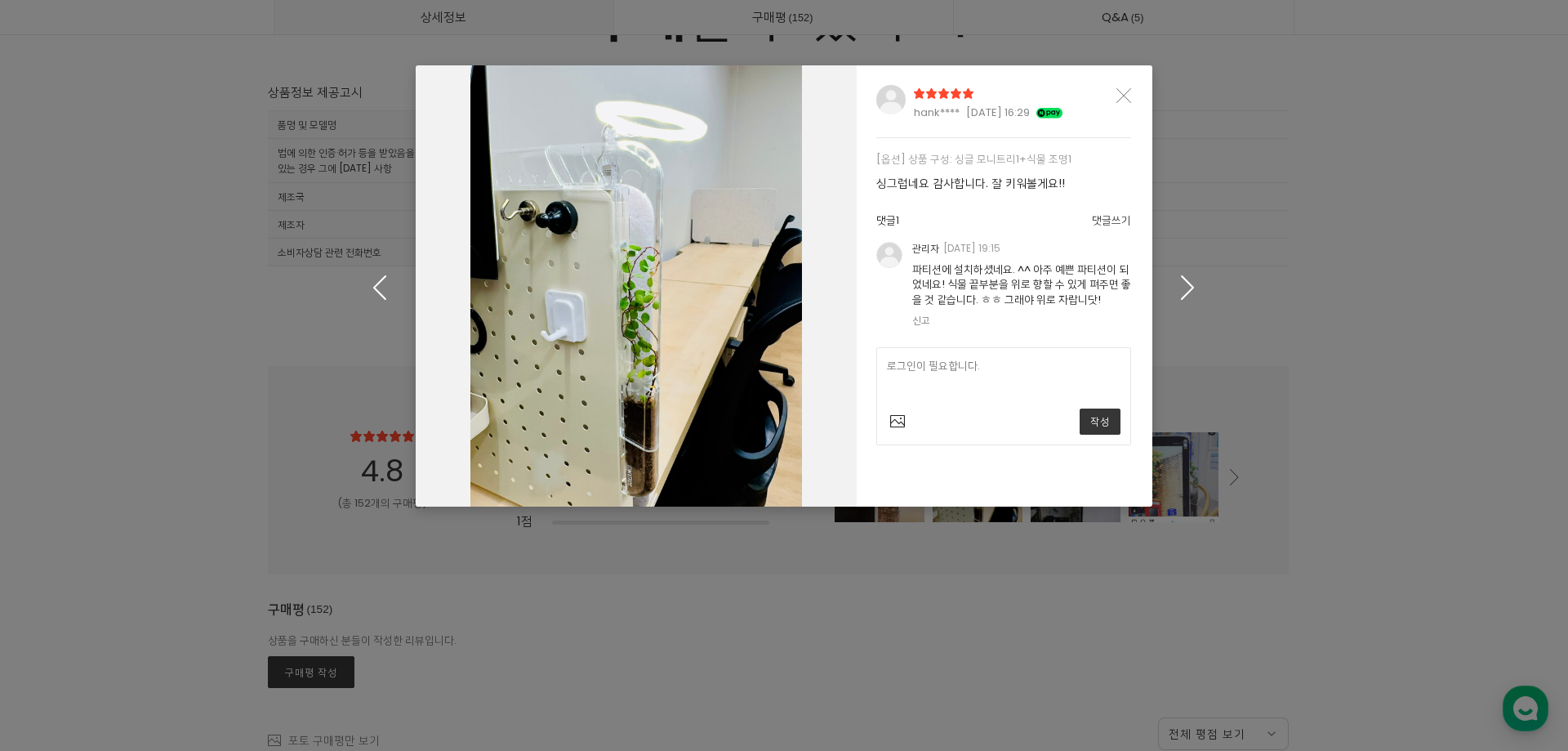
click at [1190, 285] on icon "button" at bounding box center [1187, 287] width 25 height 25
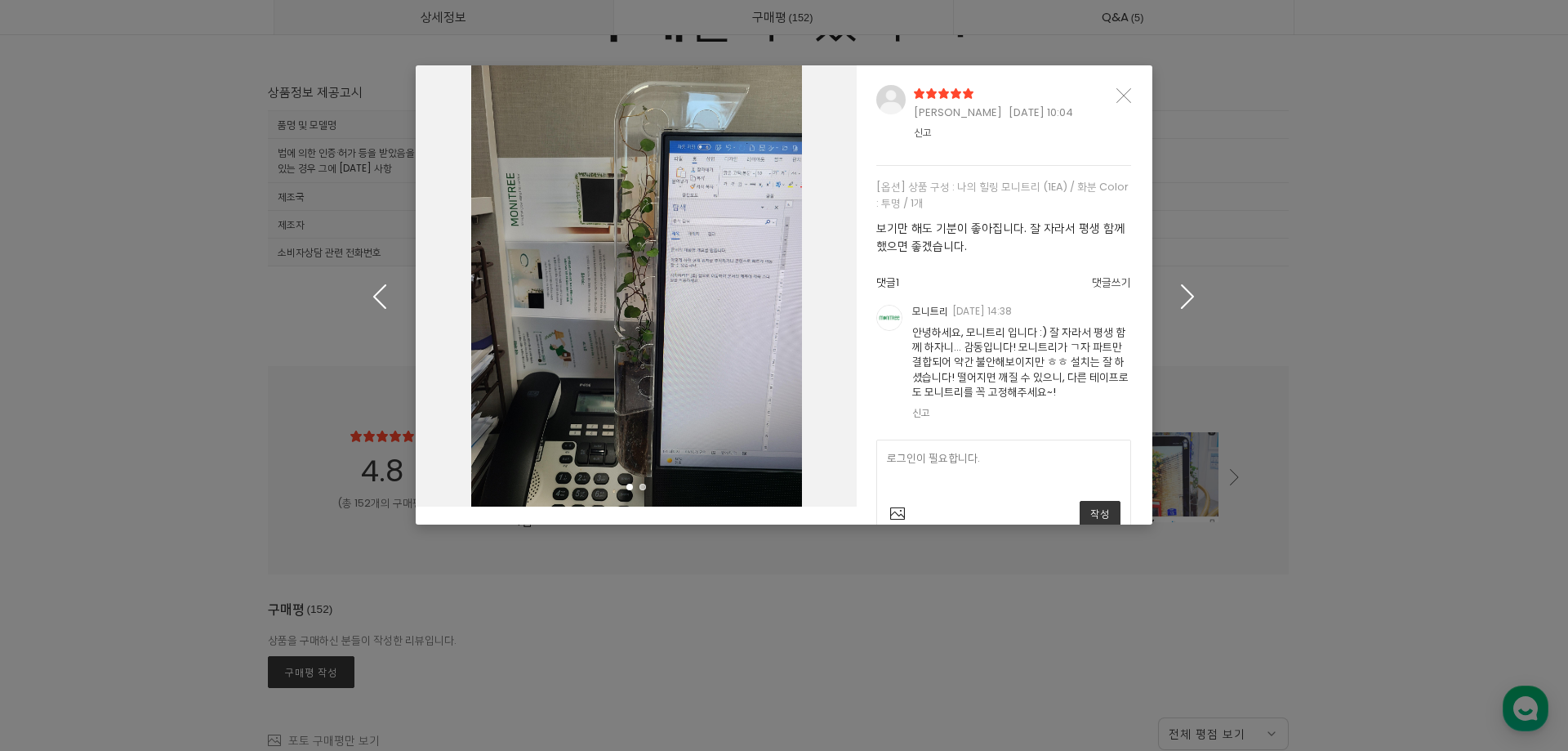
click at [1190, 285] on icon "button" at bounding box center [1187, 296] width 25 height 25
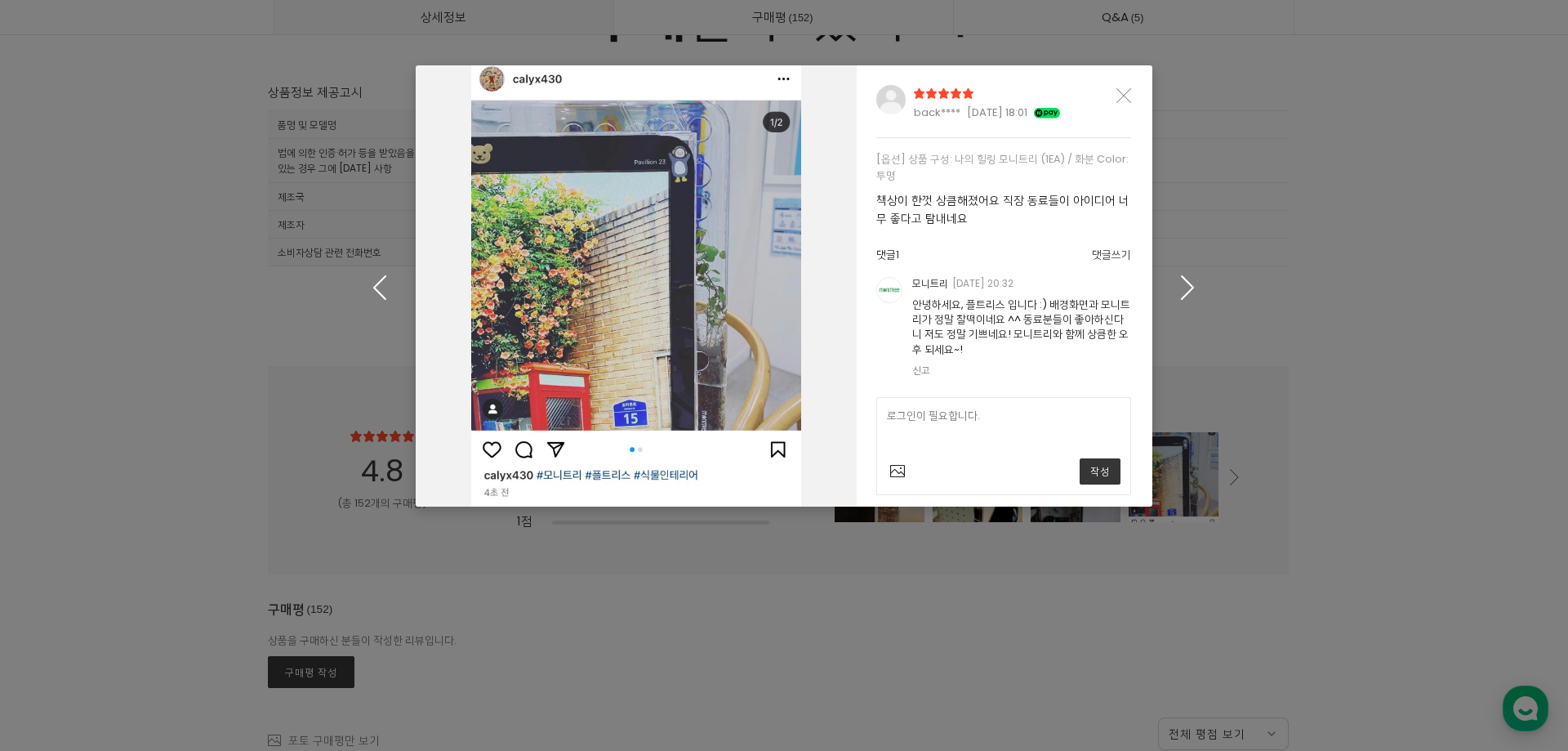
click at [1190, 285] on icon "button" at bounding box center [1187, 287] width 25 height 25
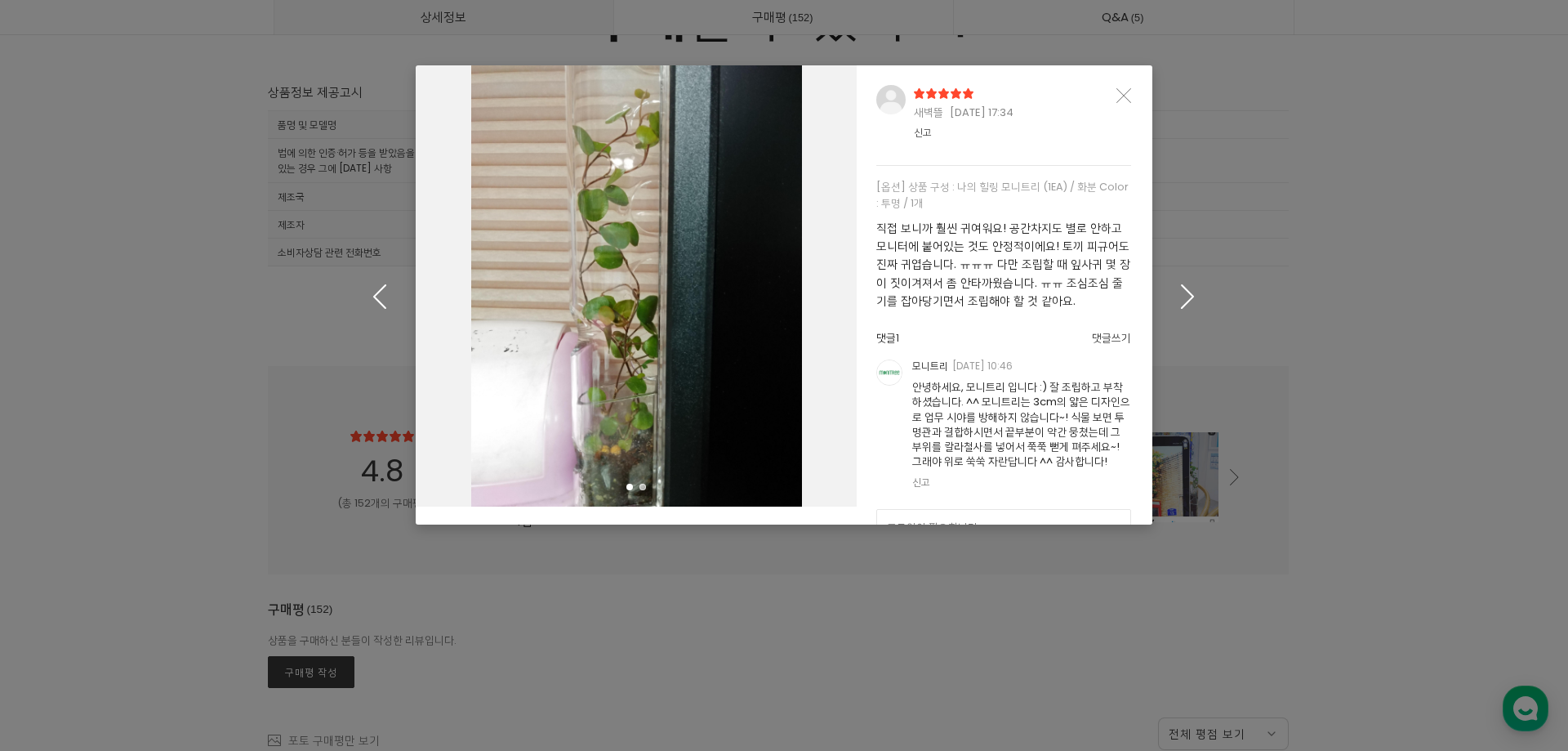
click at [1190, 285] on icon "button" at bounding box center [1187, 296] width 25 height 25
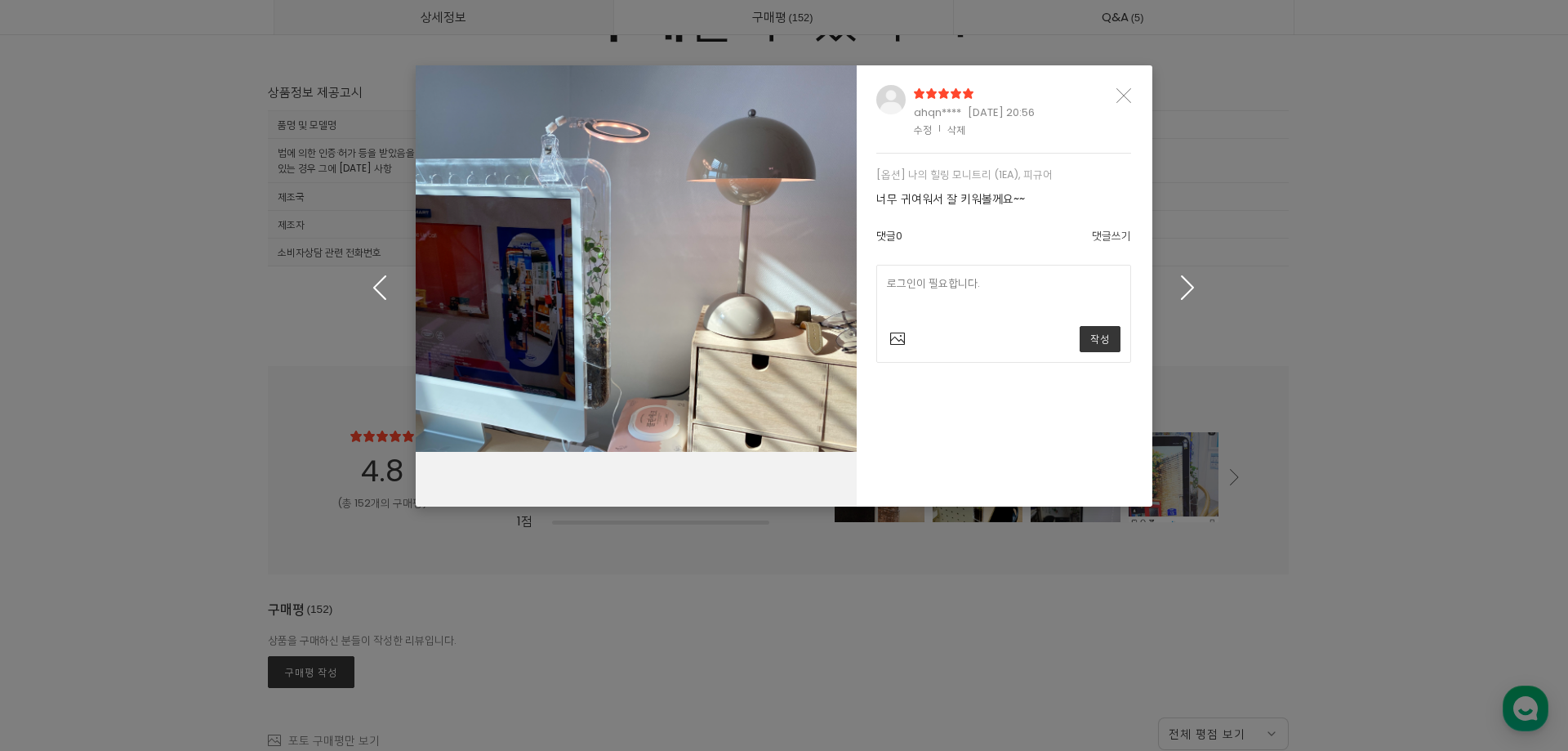
click at [1190, 285] on icon "button" at bounding box center [1187, 287] width 25 height 25
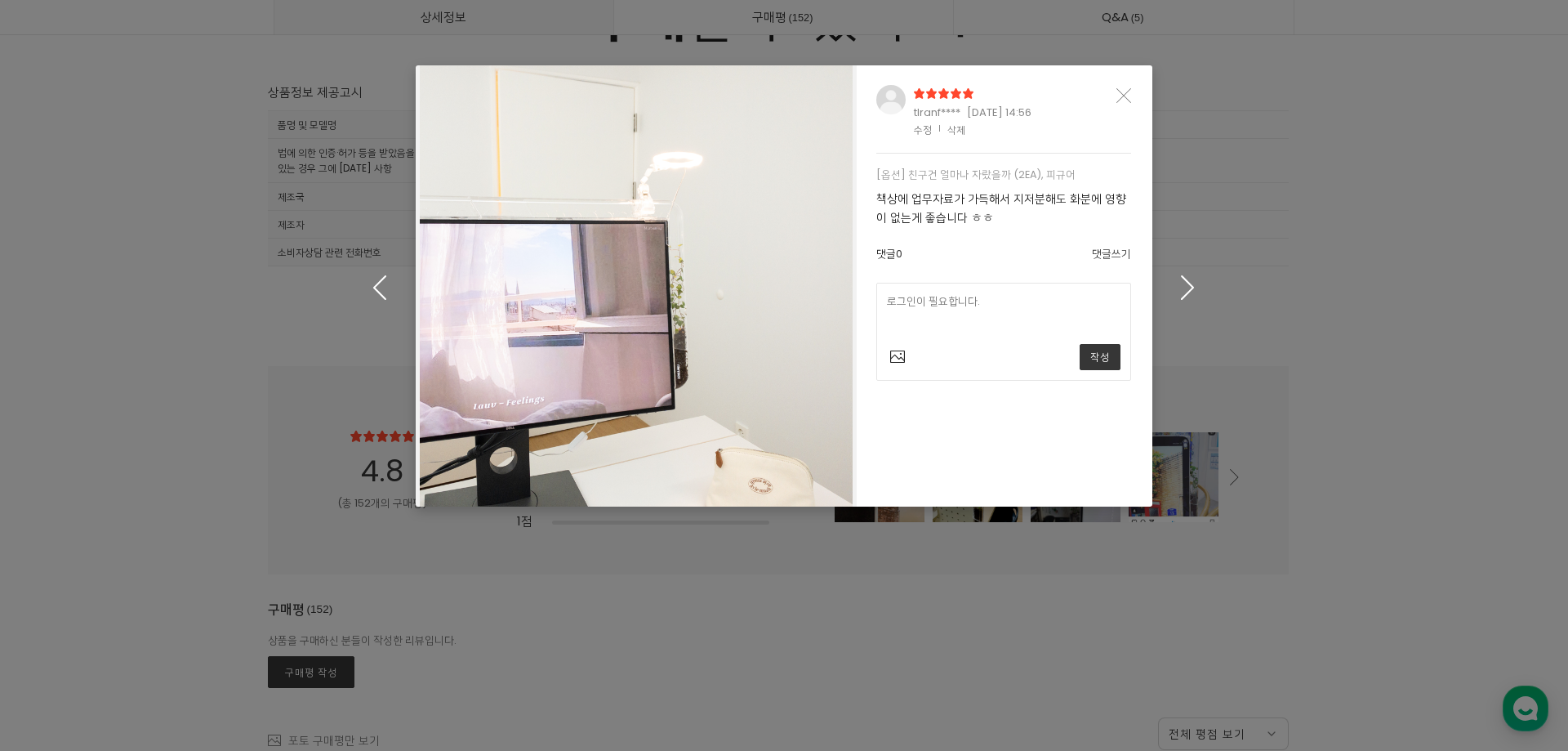
click at [1190, 285] on icon "button" at bounding box center [1187, 287] width 25 height 25
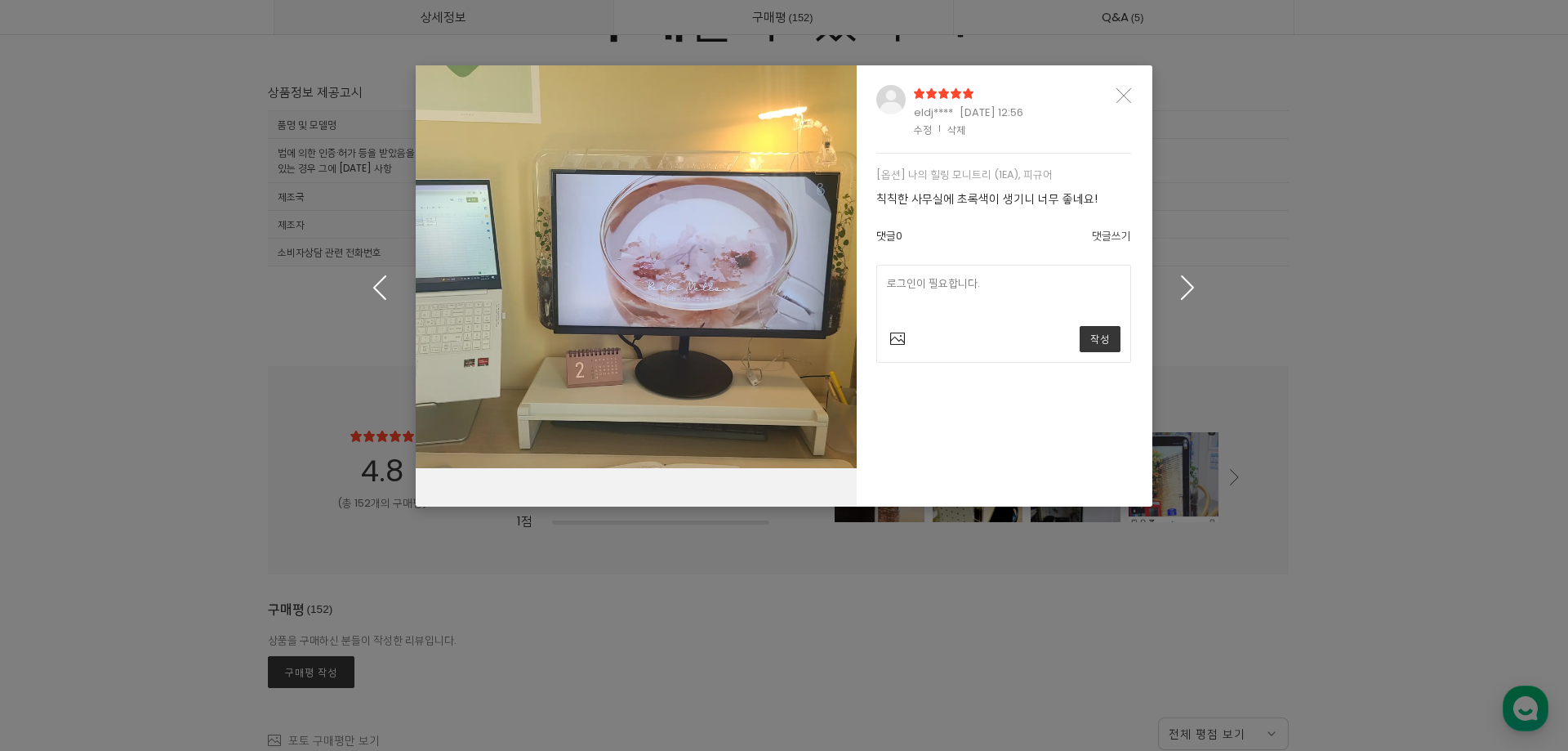
click at [1190, 285] on icon "button" at bounding box center [1187, 287] width 25 height 25
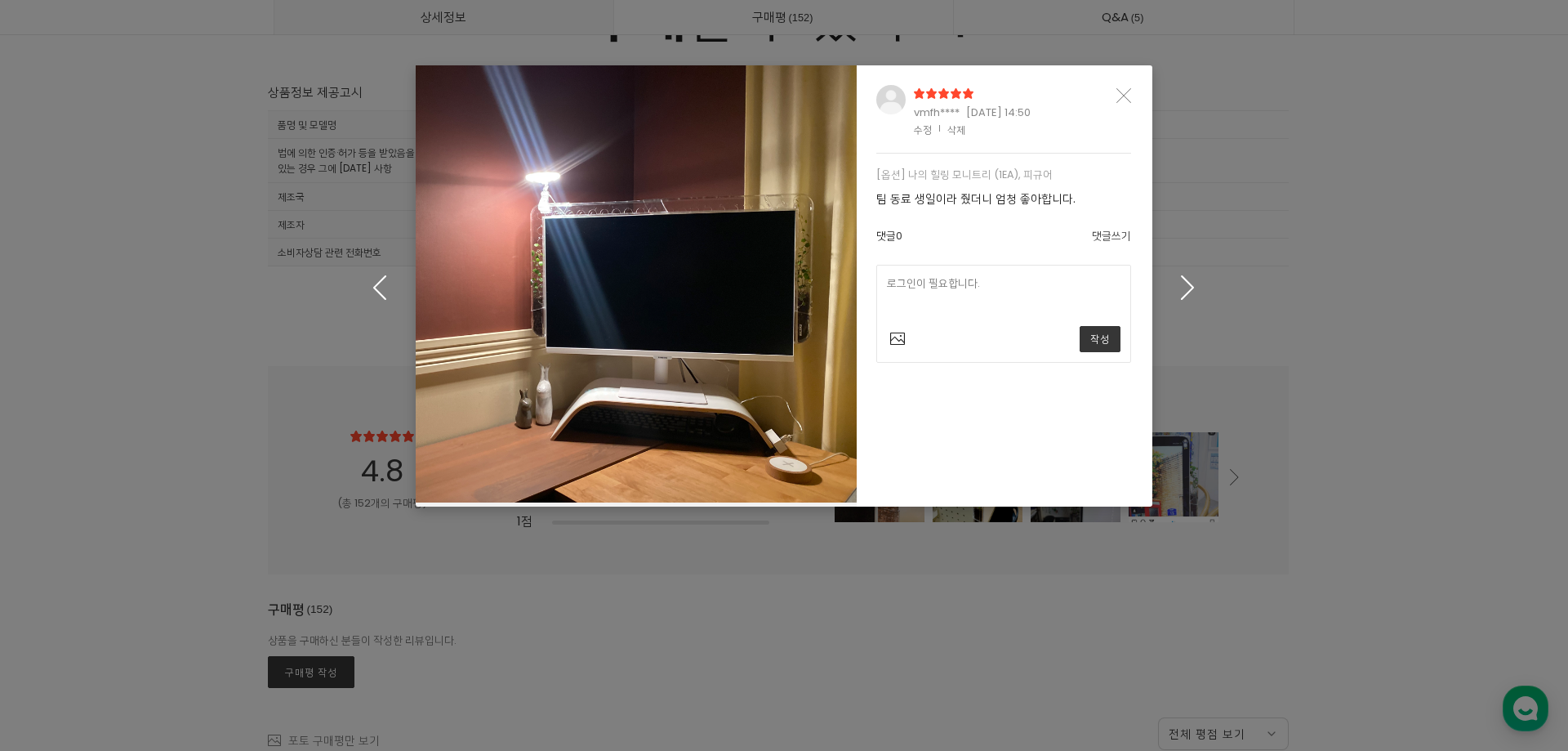
click at [1190, 285] on icon "button" at bounding box center [1187, 287] width 25 height 25
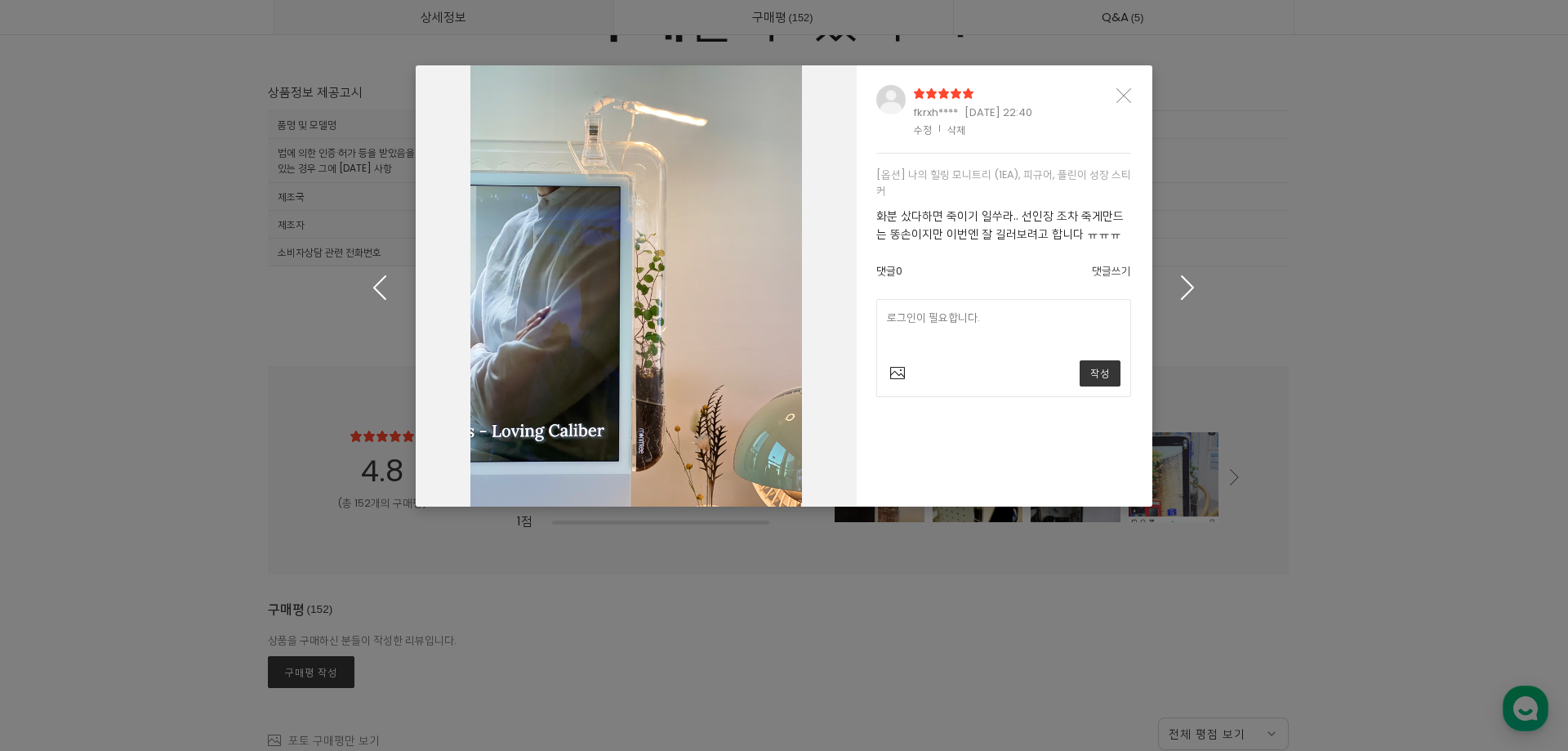
click at [1190, 285] on icon "button" at bounding box center [1187, 287] width 25 height 25
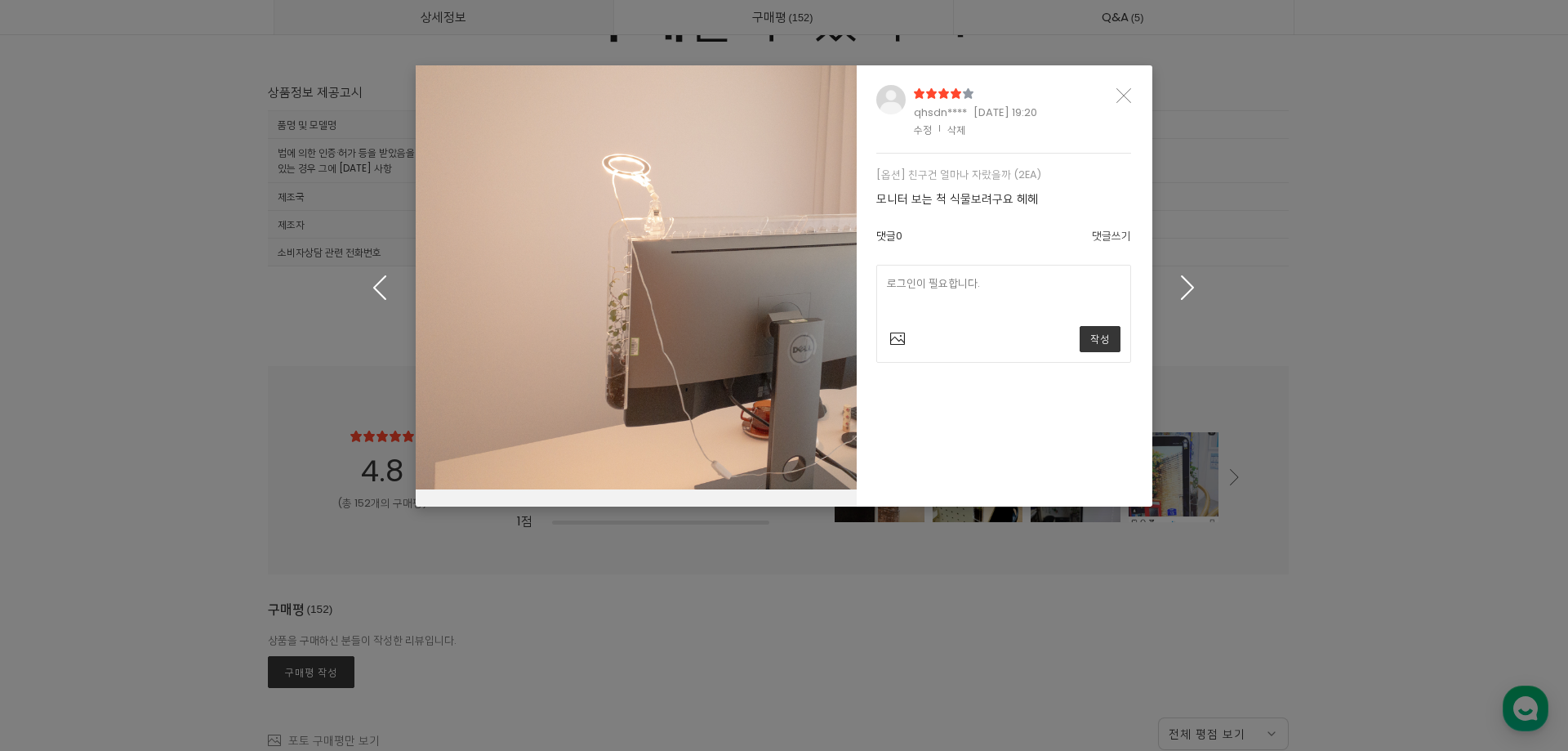
click at [1132, 91] on div "qhsdn**** 2021-09-22 19:20 수정 | 삭제" at bounding box center [1004, 110] width 294 height 88
click at [1123, 95] on icon "Close" at bounding box center [1124, 96] width 15 height 15
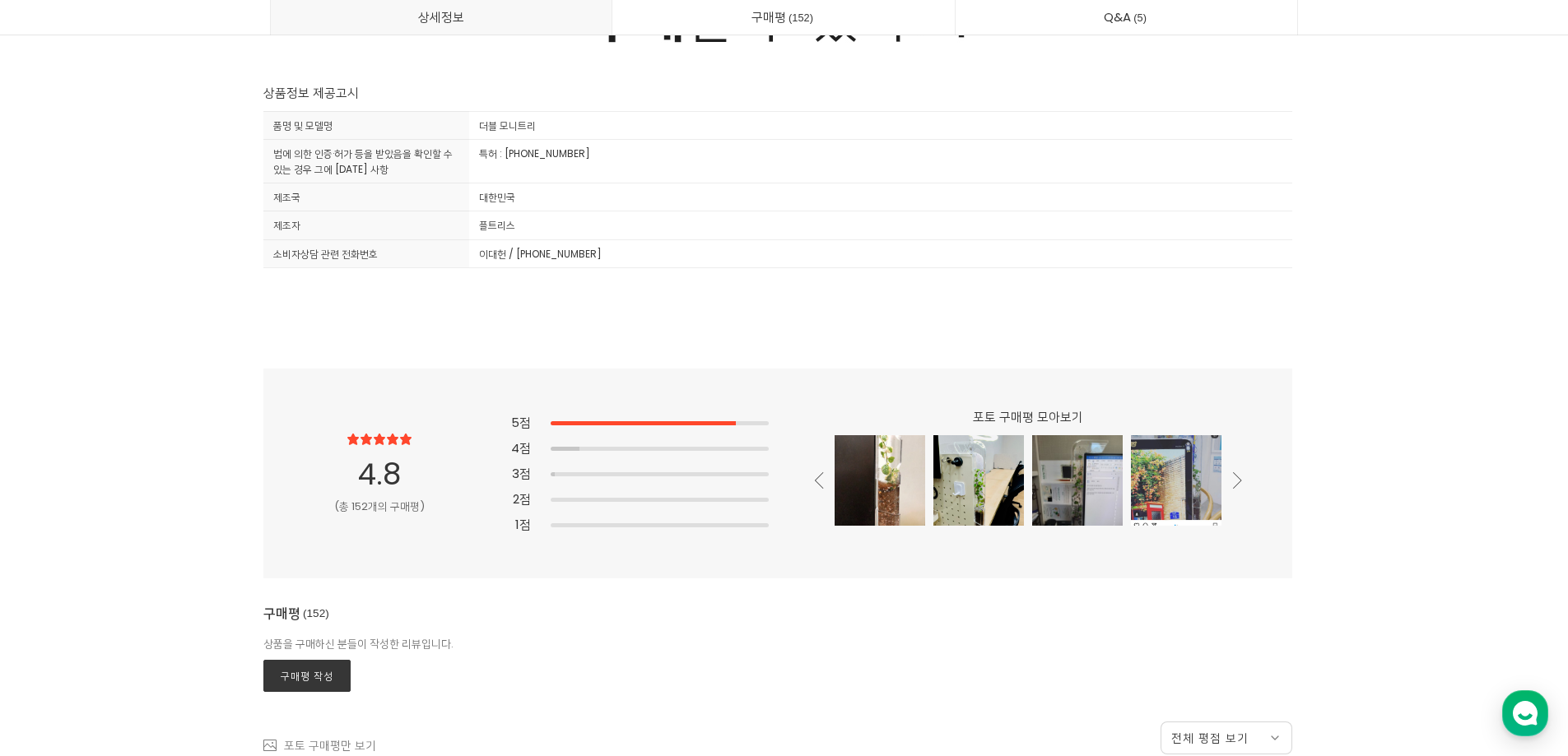
click at [1244, 476] on div "포토 구매평 모아보기" at bounding box center [1012, 473] width 486 height 134
click at [1233, 480] on icon at bounding box center [1237, 480] width 9 height 16
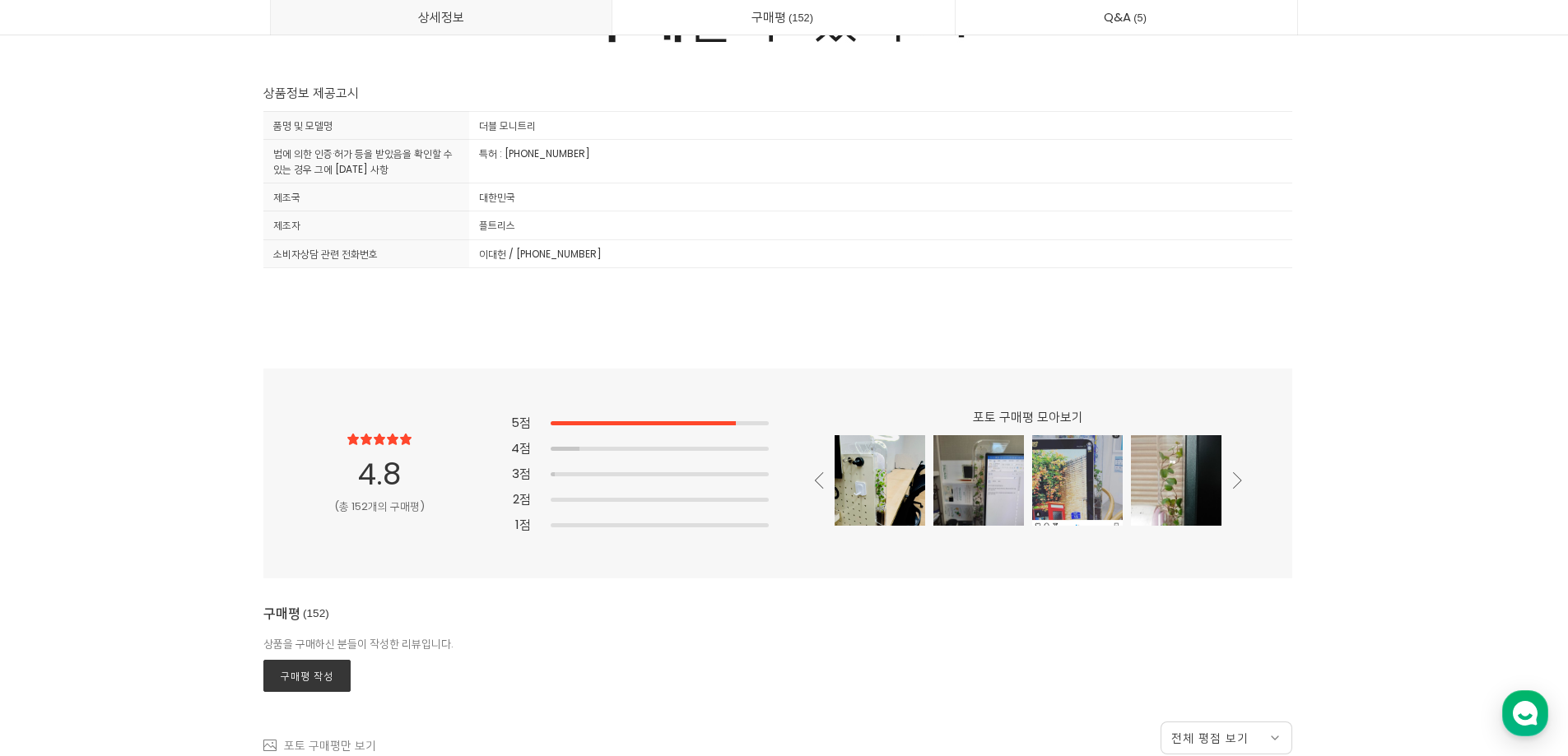
click at [1233, 480] on icon at bounding box center [1237, 480] width 9 height 16
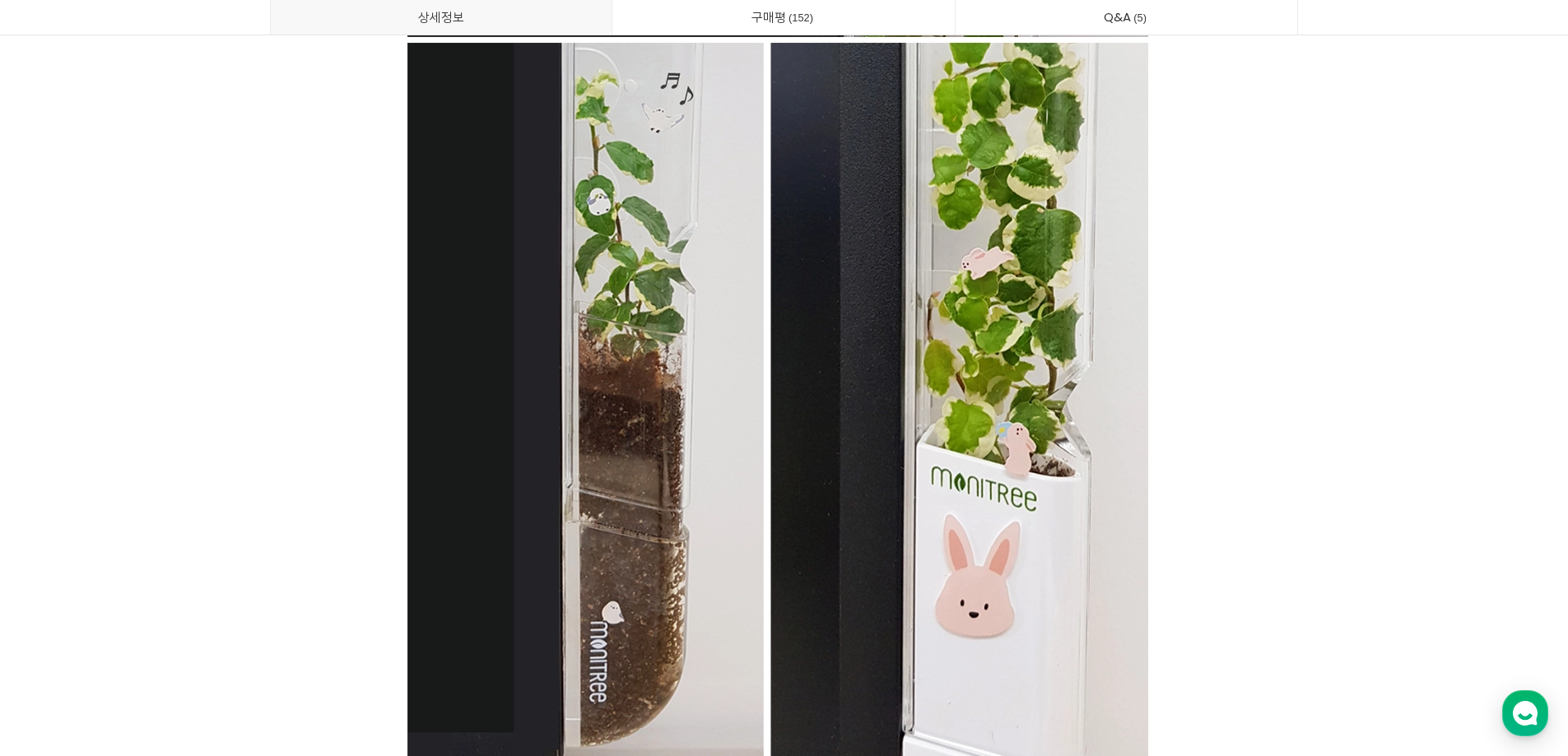
scroll to position [40121, 0]
